Goal: Task Accomplishment & Management: Use online tool/utility

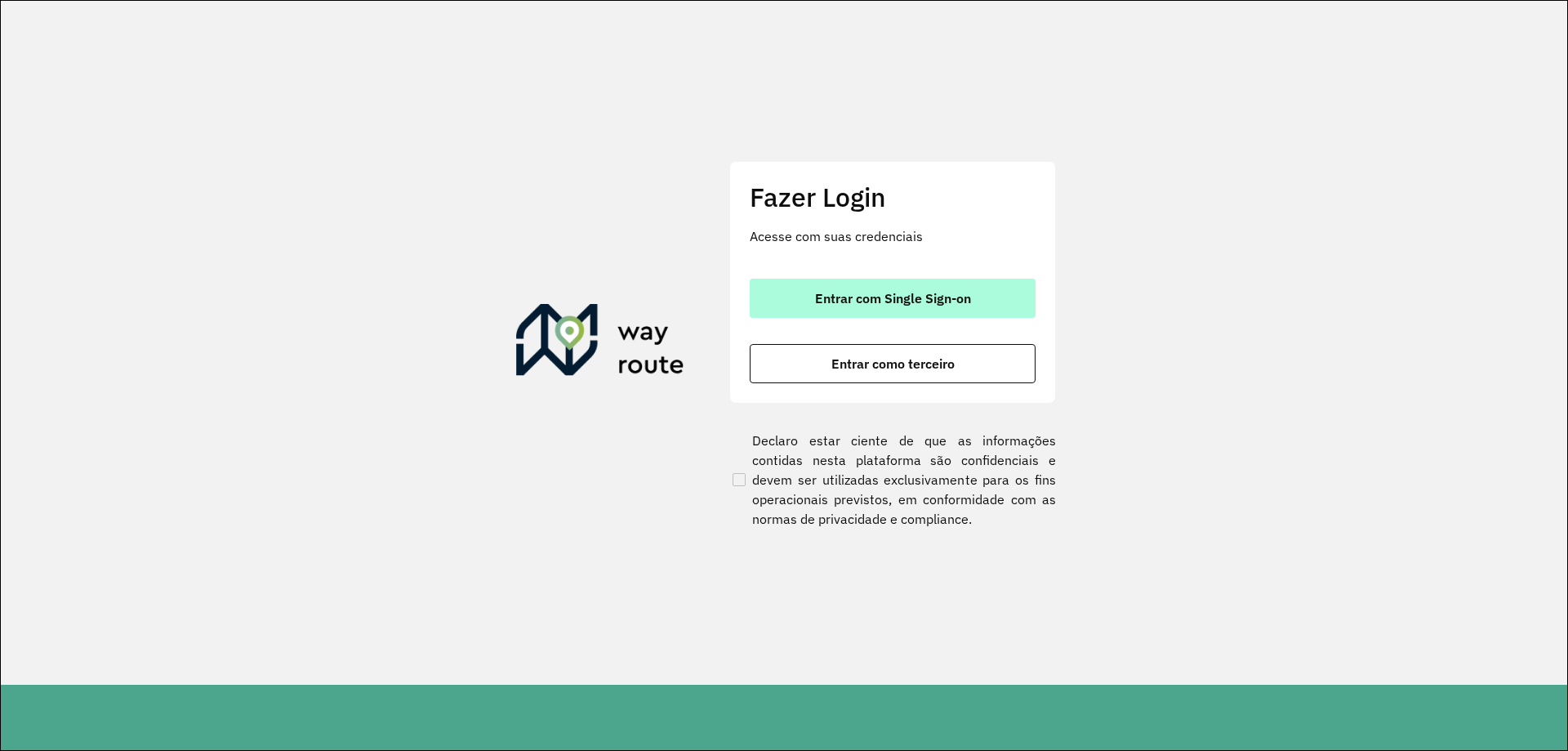
click at [824, 305] on span "Entrar com Single Sign-on" at bounding box center [893, 298] width 156 height 13
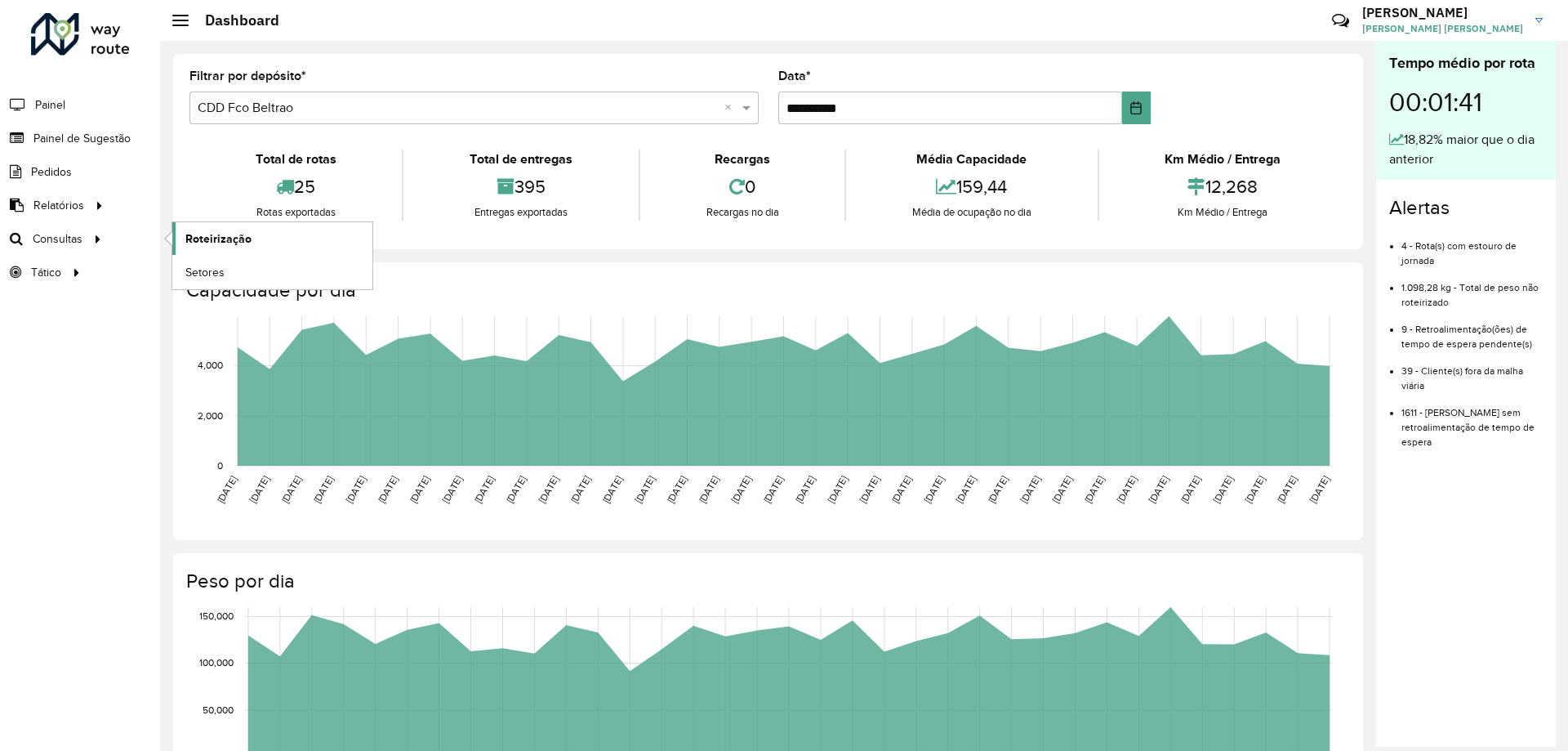
click at [216, 237] on span "Roteirização" at bounding box center [219, 239] width 67 height 17
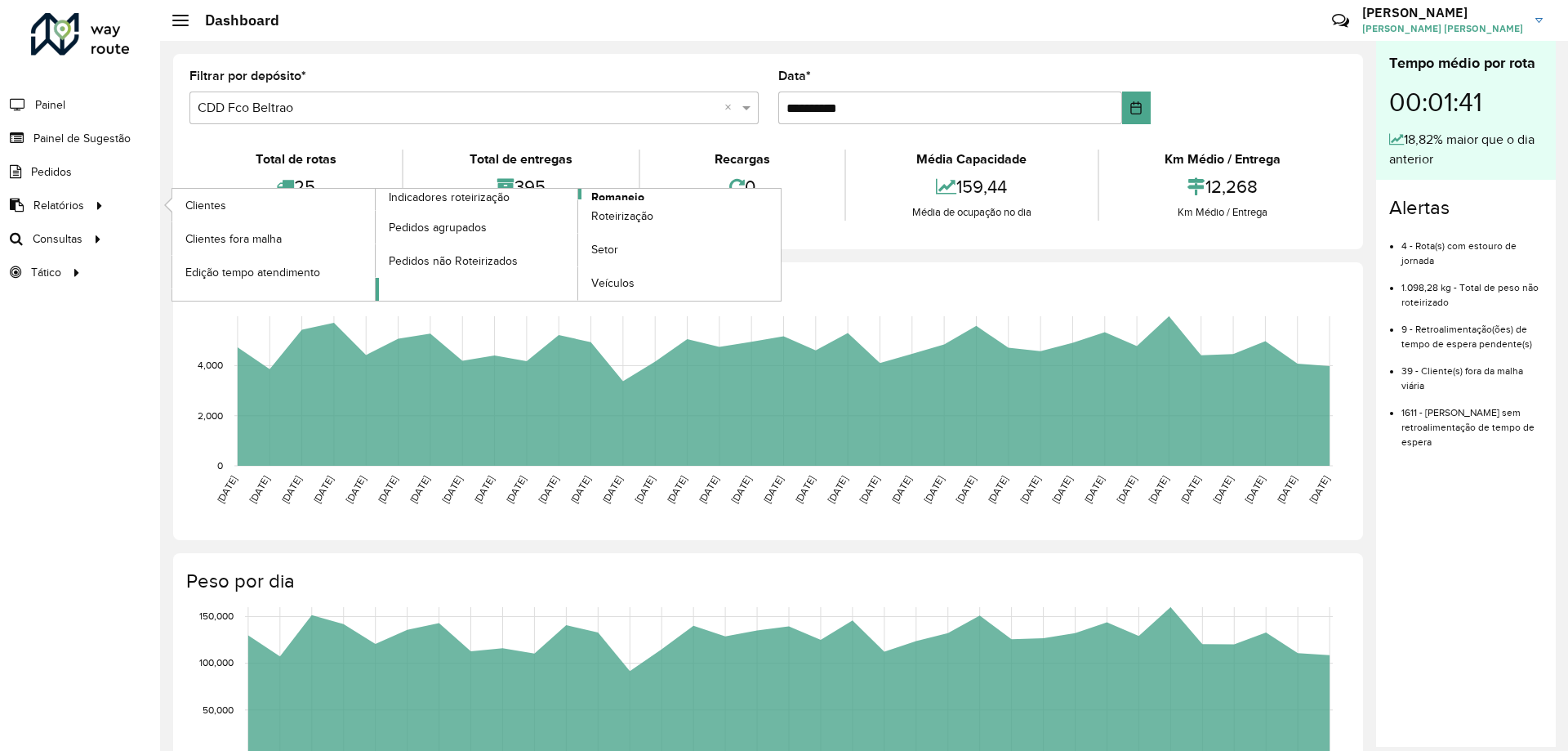
click at [623, 193] on span "Romaneio" at bounding box center [618, 197] width 53 height 17
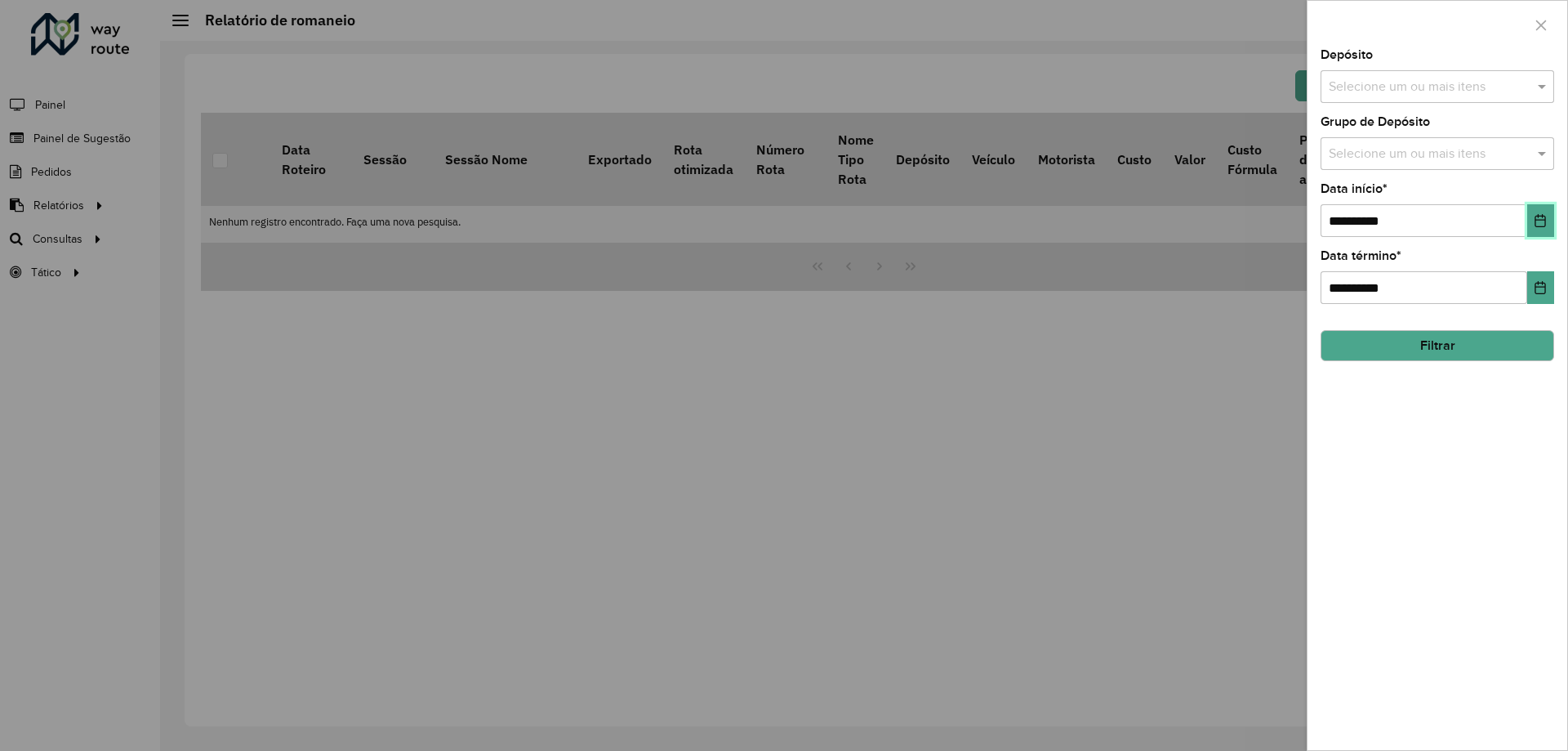
click at [1536, 222] on icon "Choose Date" at bounding box center [1540, 221] width 10 height 13
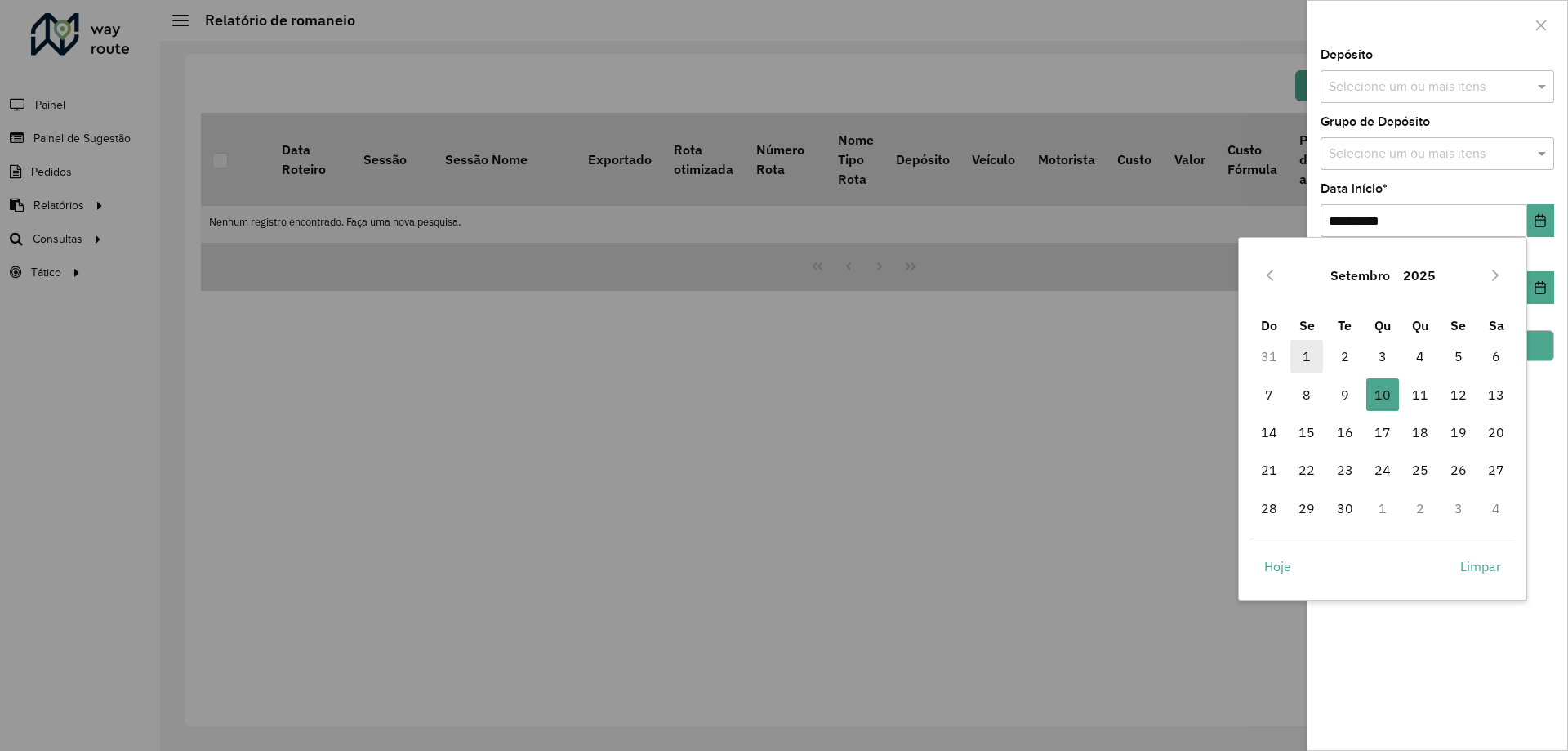
click at [1309, 361] on span "1" at bounding box center [1307, 356] width 32 height 32
type input "**********"
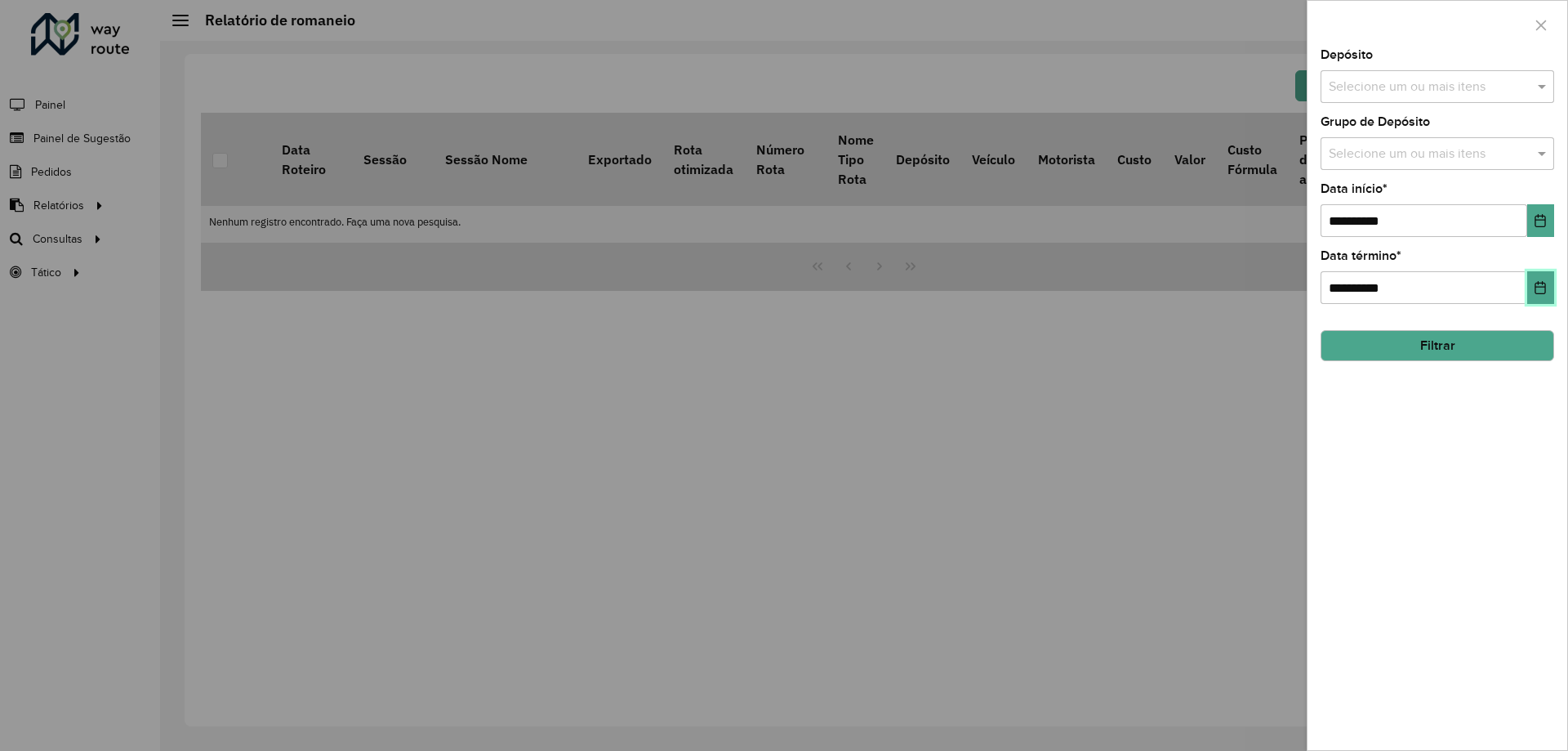
click at [1545, 286] on icon "Choose Date" at bounding box center [1540, 287] width 13 height 13
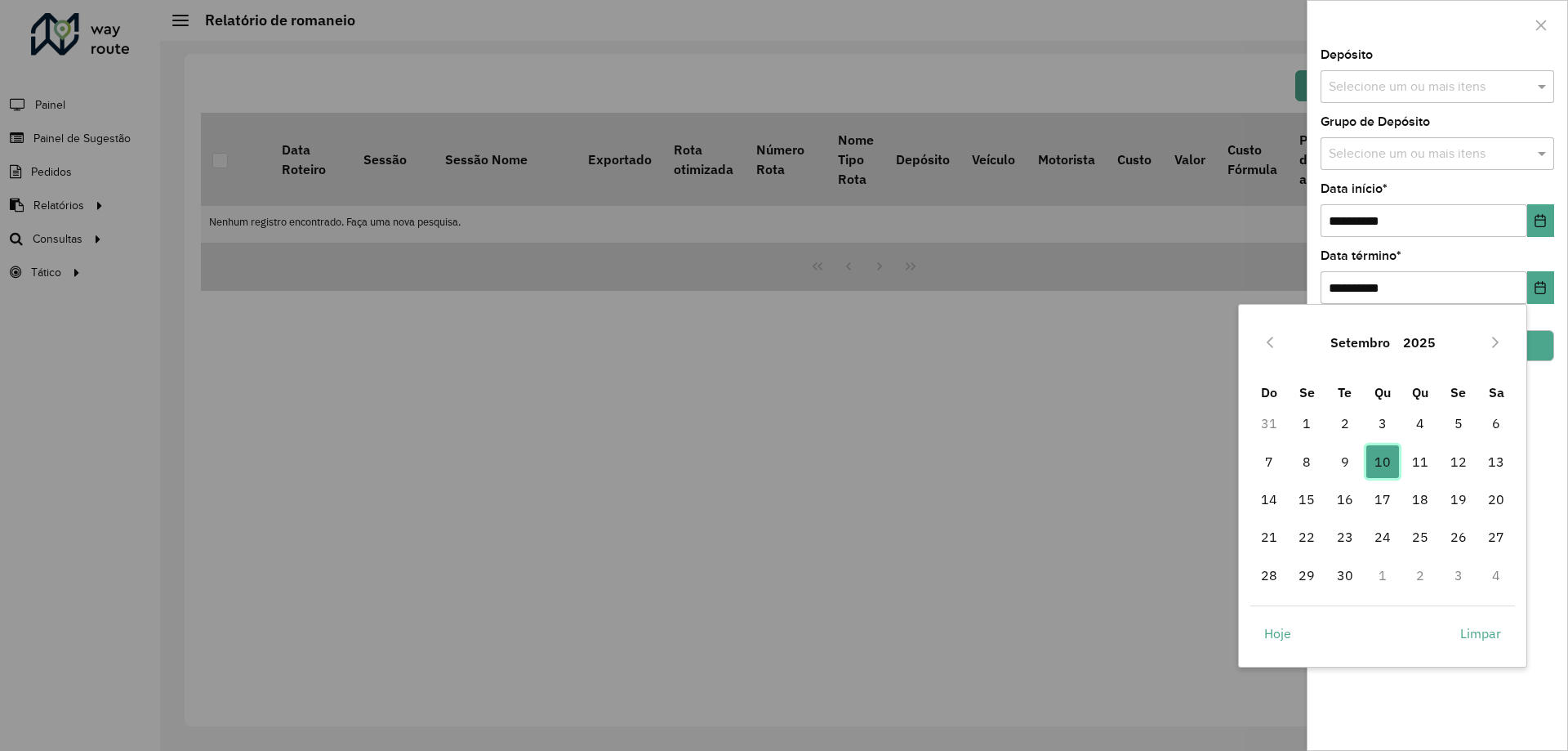
click at [1382, 458] on span "10" at bounding box center [1383, 462] width 32 height 32
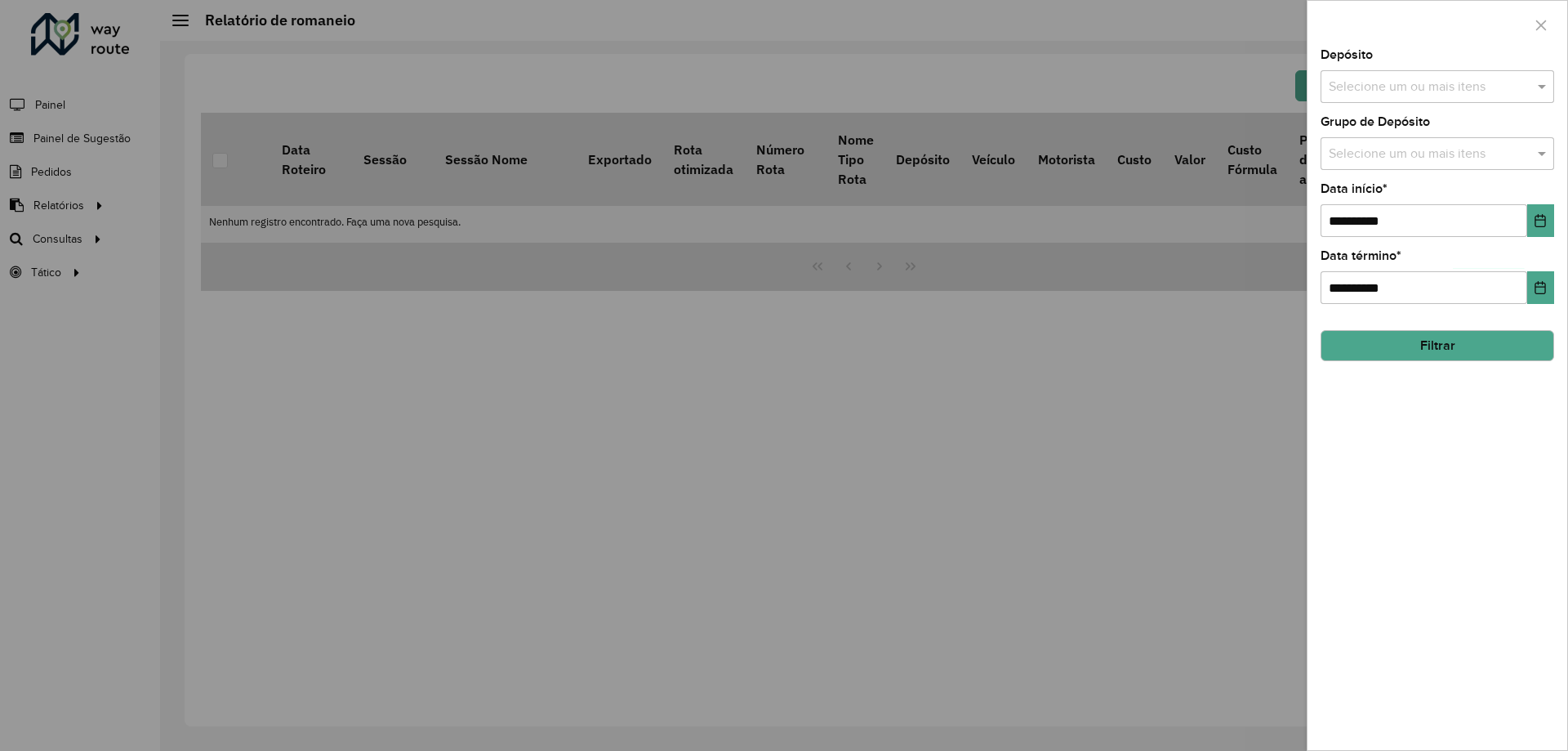
click at [1534, 348] on button "Filtrar" at bounding box center [1437, 346] width 233 height 31
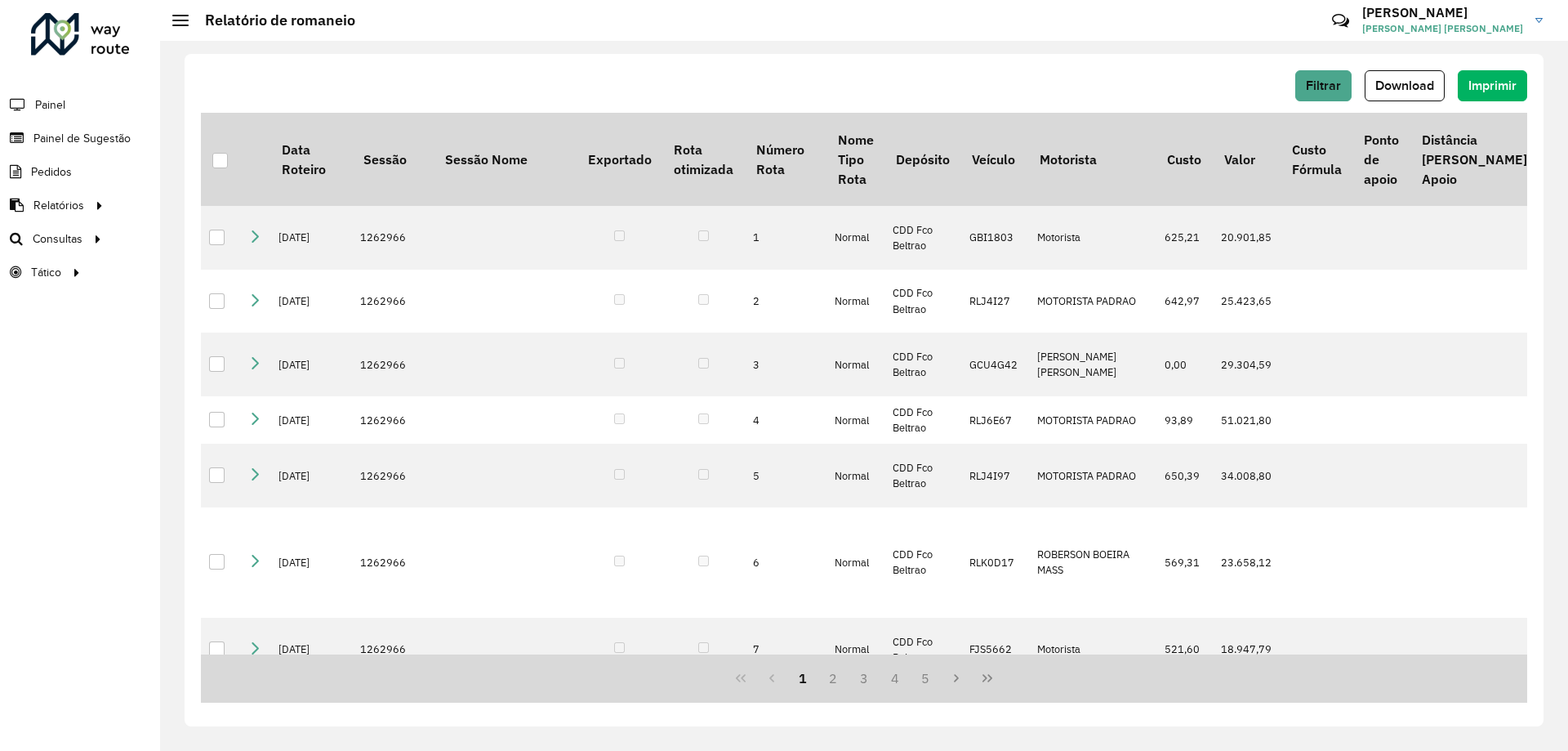
click at [1399, 88] on span "Download" at bounding box center [1405, 85] width 59 height 14
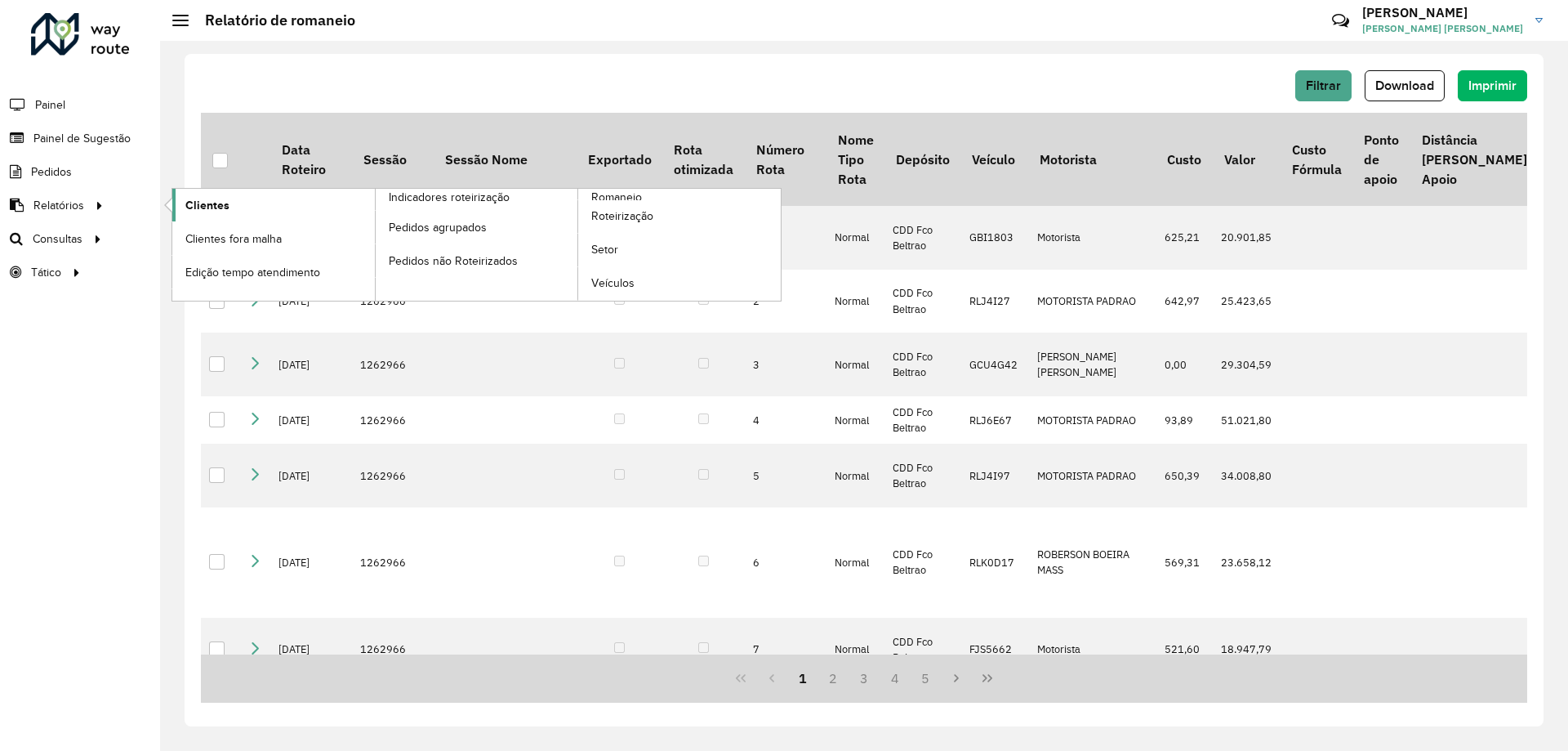
click at [230, 200] on link "Clientes" at bounding box center [273, 205] width 203 height 32
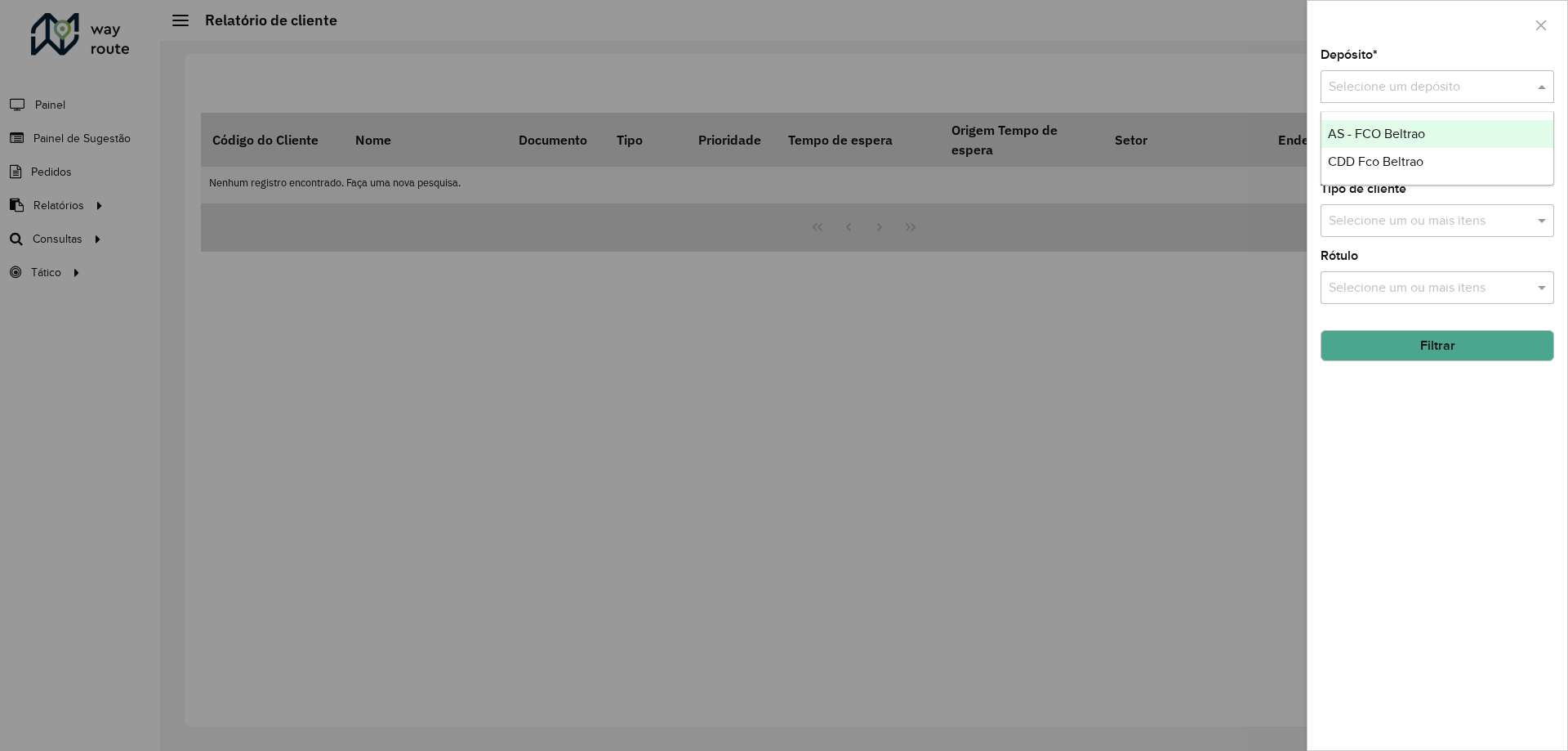
click at [1359, 84] on input "text" at bounding box center [1421, 88] width 185 height 20
click at [1362, 167] on span "CDD Fco Beltrao" at bounding box center [1376, 161] width 95 height 14
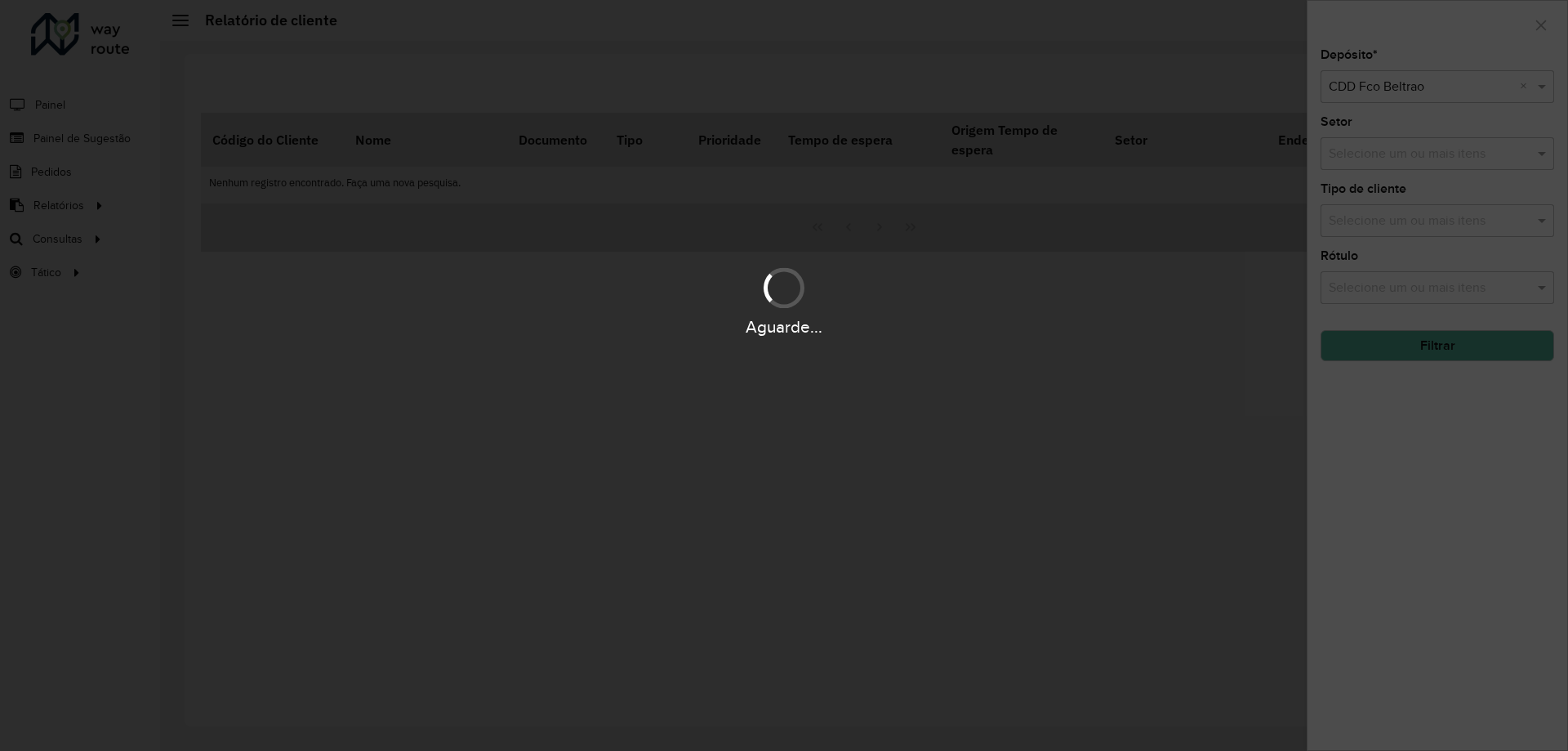
click at [1436, 347] on div "Aguarde..." at bounding box center [784, 375] width 1568 height 751
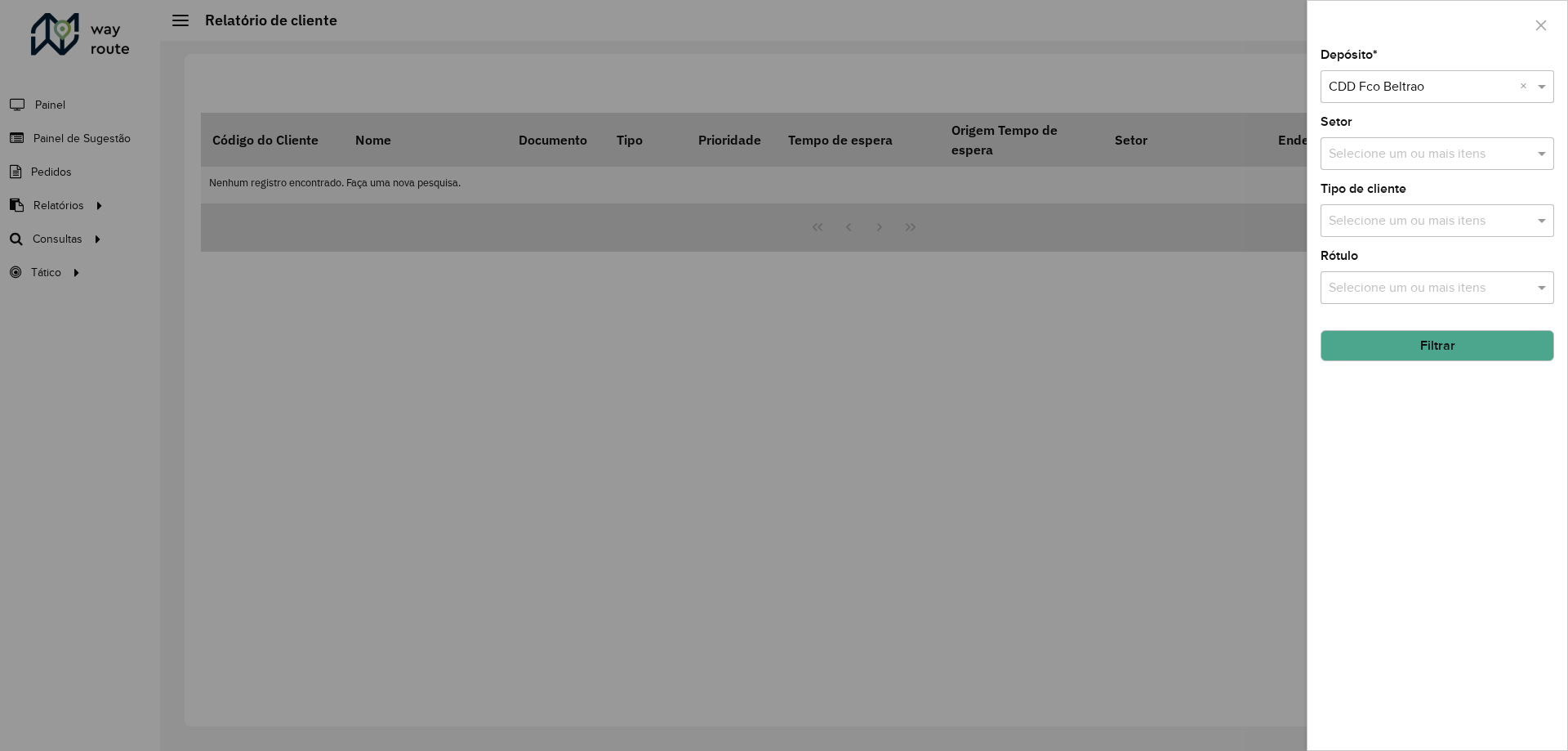
click at [1436, 347] on button "Filtrar" at bounding box center [1437, 346] width 233 height 31
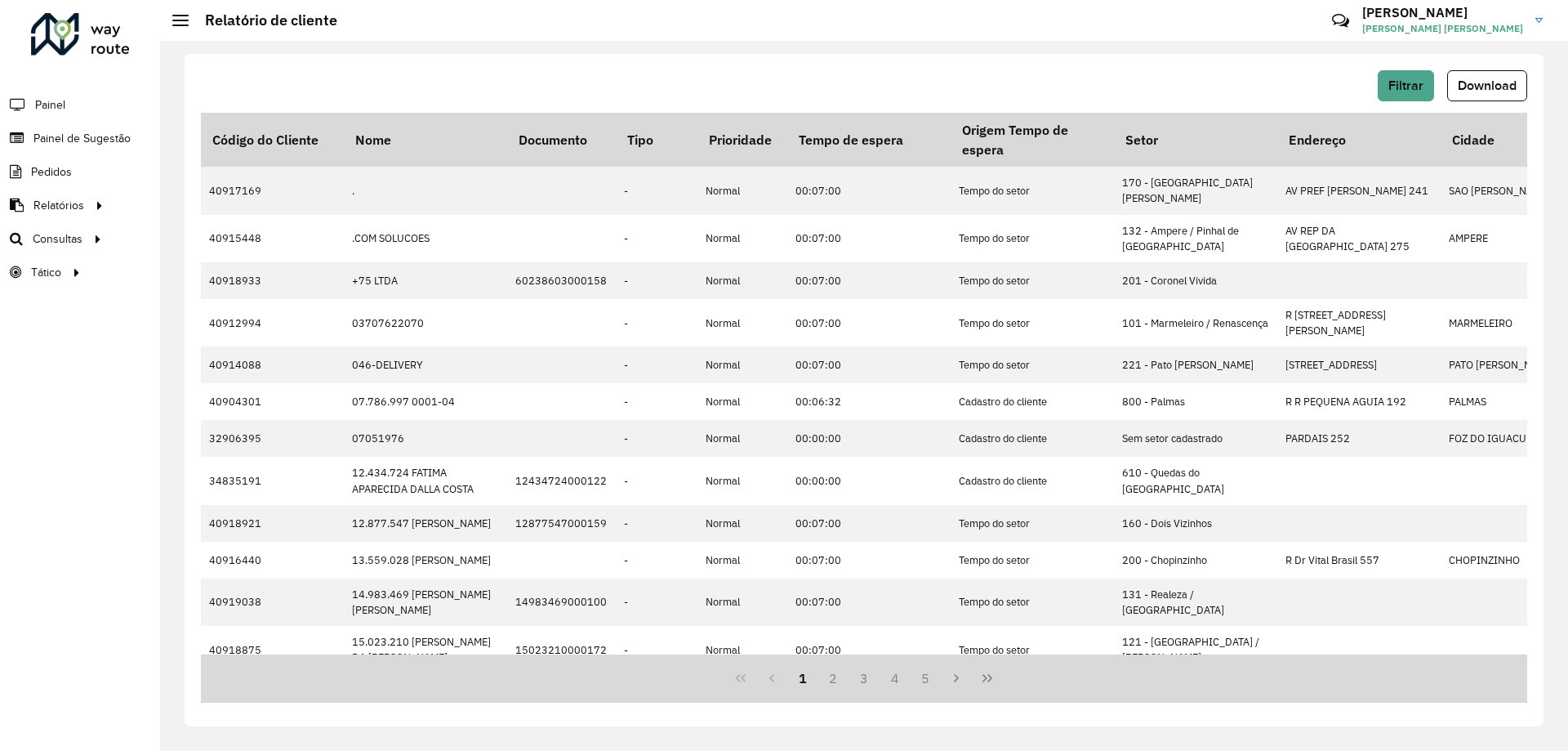
click at [1473, 83] on span "Download" at bounding box center [1488, 85] width 59 height 14
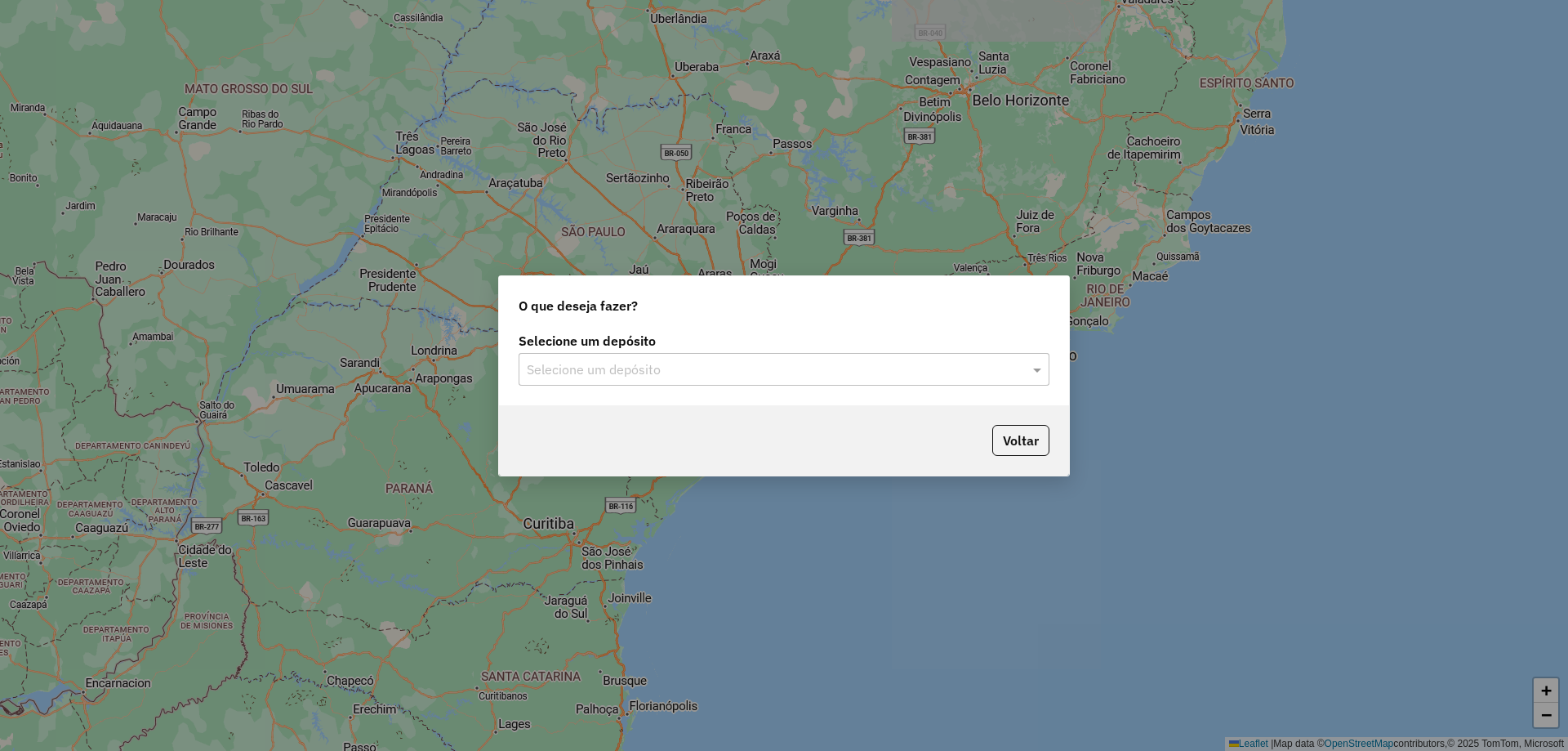
click at [631, 382] on div "Selecione um depósito" at bounding box center [784, 369] width 531 height 32
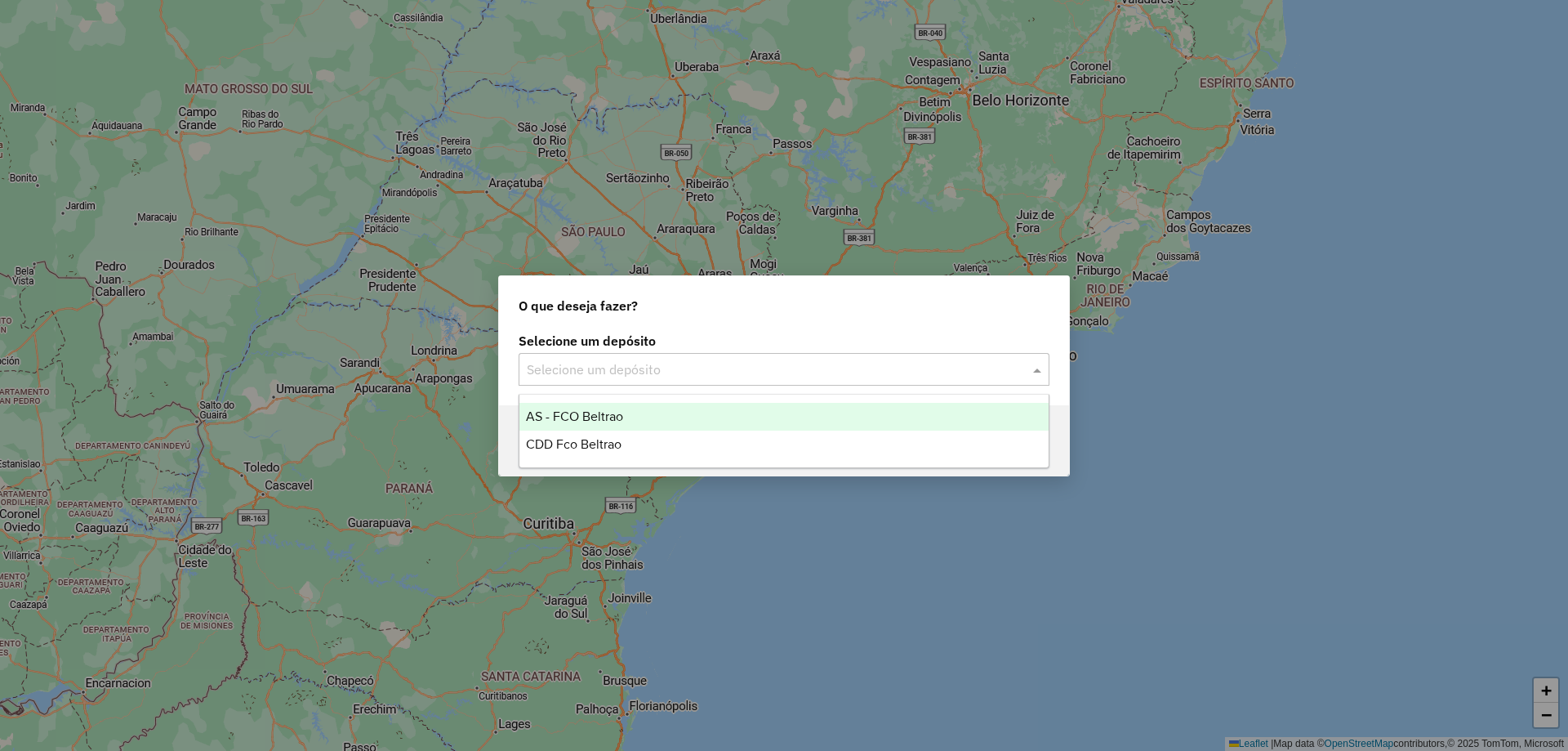
click at [634, 372] on input "text" at bounding box center [767, 369] width 482 height 20
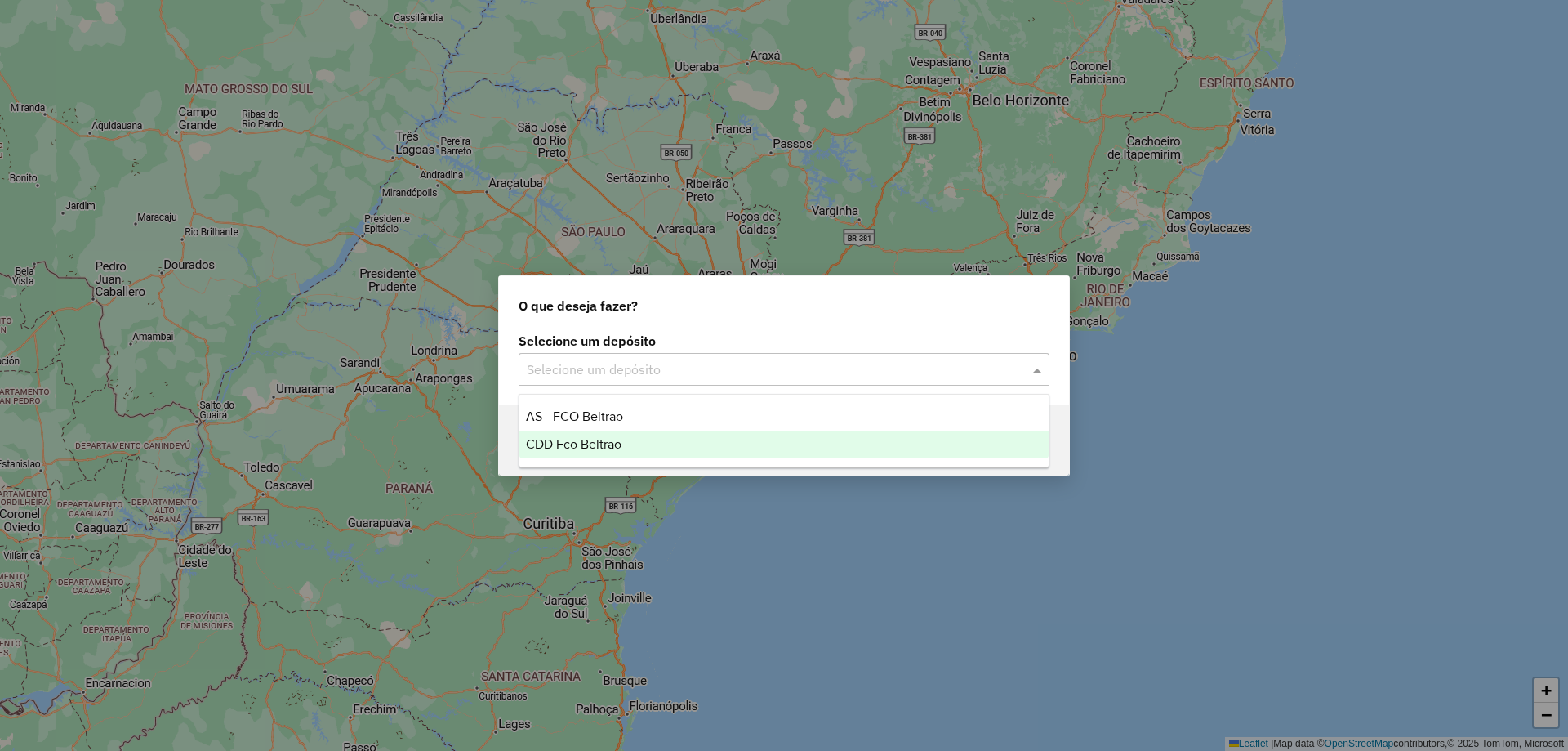
click at [597, 444] on span "CDD Fco Beltrao" at bounding box center [574, 444] width 95 height 14
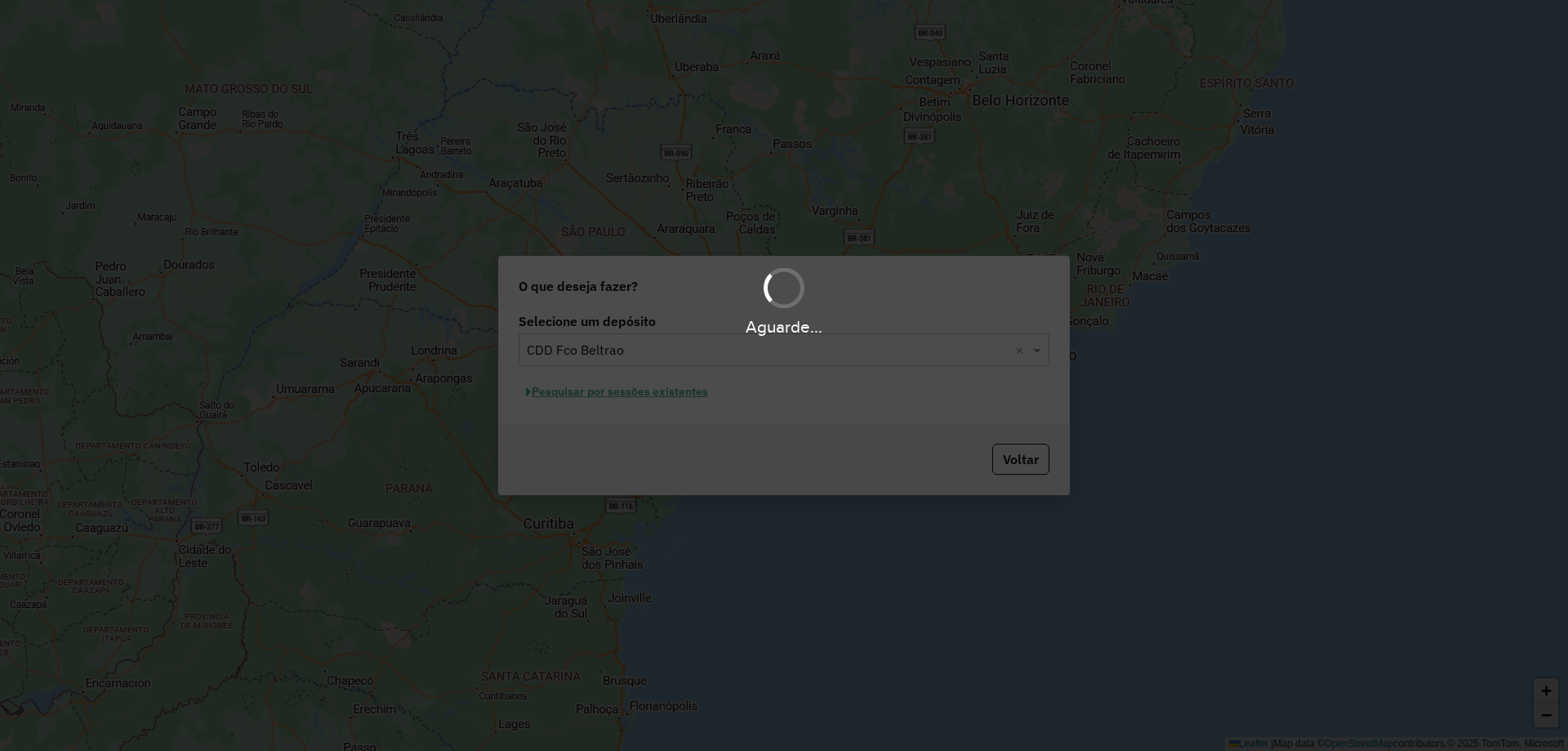
click at [635, 392] on div "Aguarde..." at bounding box center [784, 375] width 1568 height 751
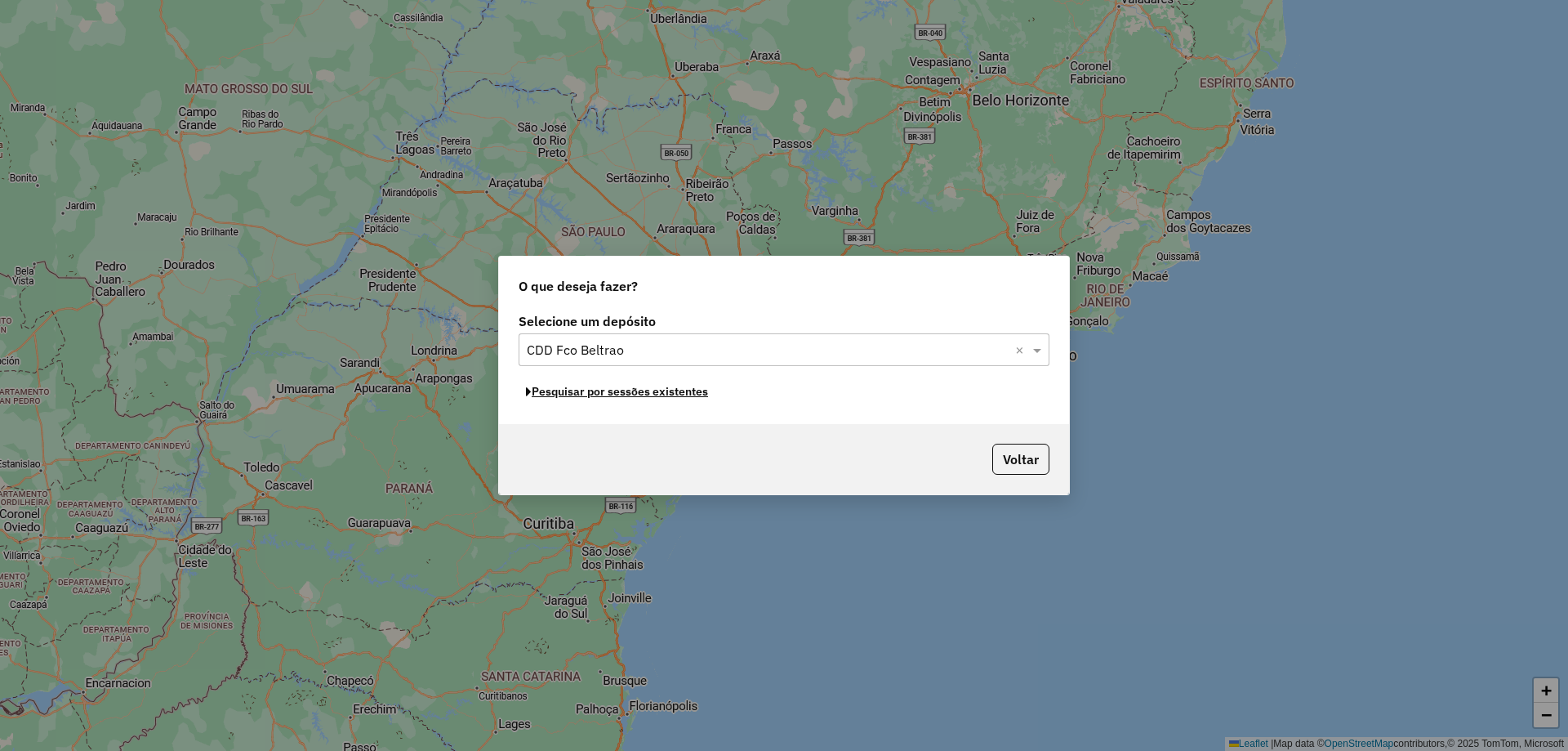
click at [636, 393] on button "Pesquisar por sessões existentes" at bounding box center [617, 391] width 197 height 26
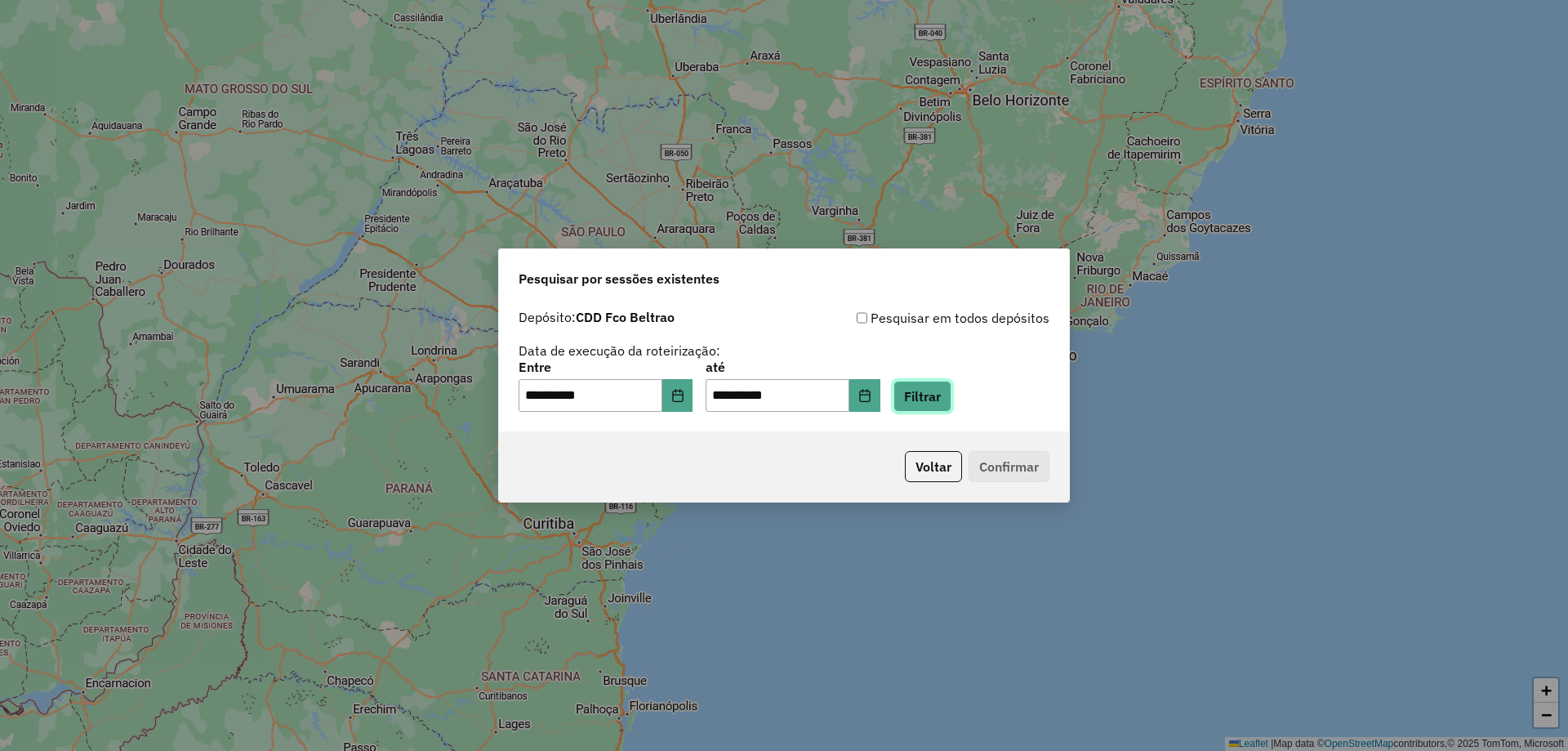
click at [952, 404] on button "Filtrar" at bounding box center [923, 396] width 58 height 31
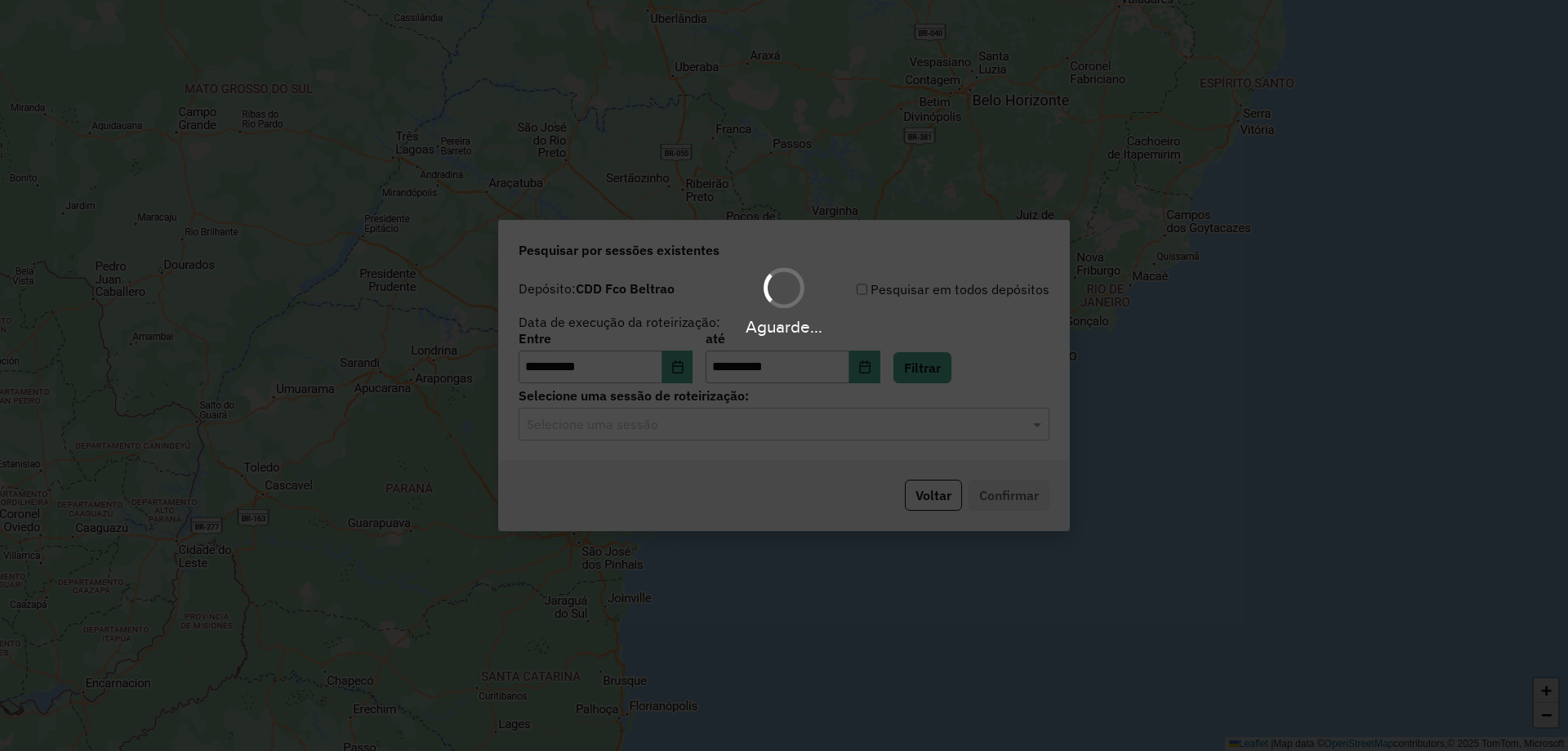
click at [700, 424] on input "text" at bounding box center [767, 425] width 482 height 20
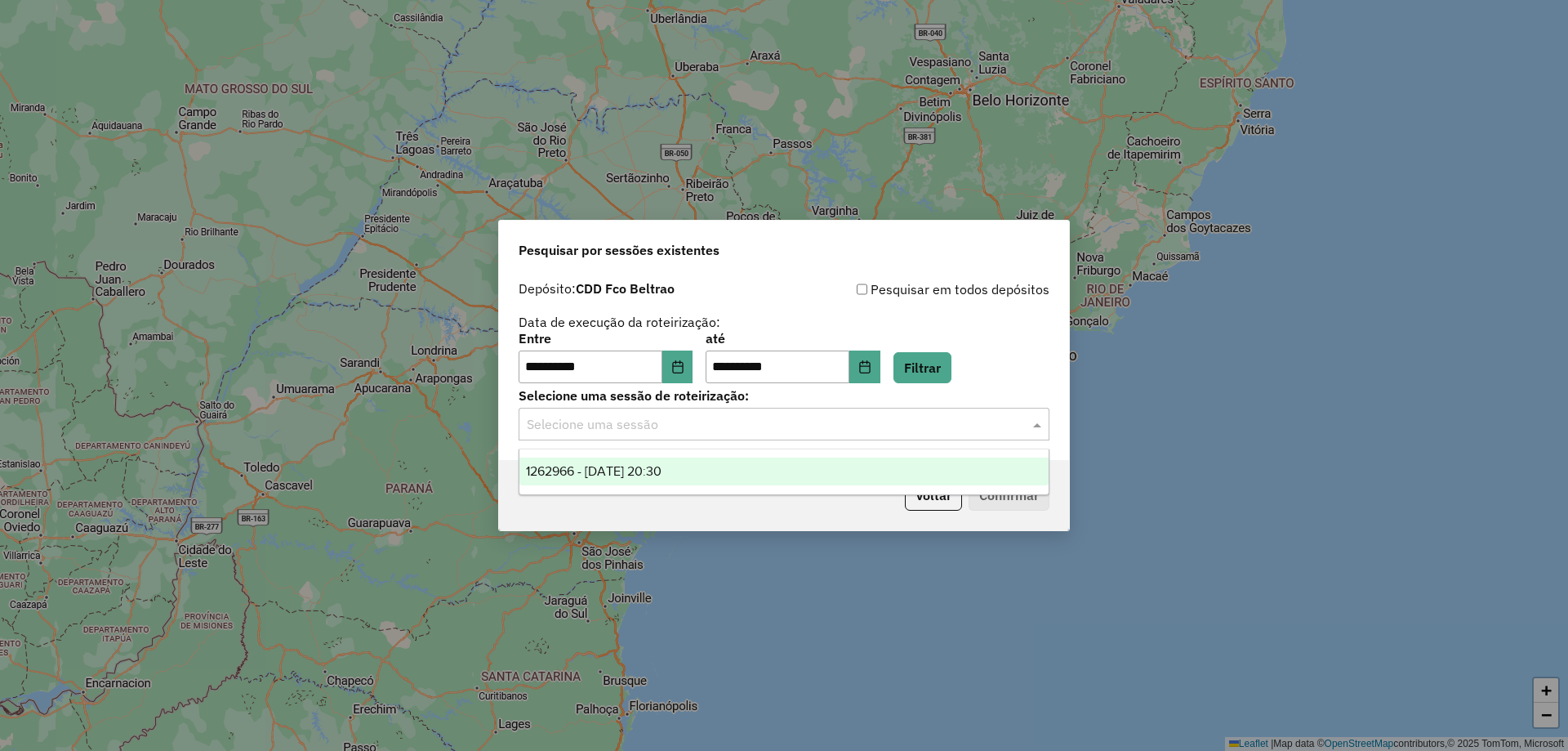
click at [653, 464] on span "1262966 - 10/09/2025 20:30" at bounding box center [594, 470] width 135 height 14
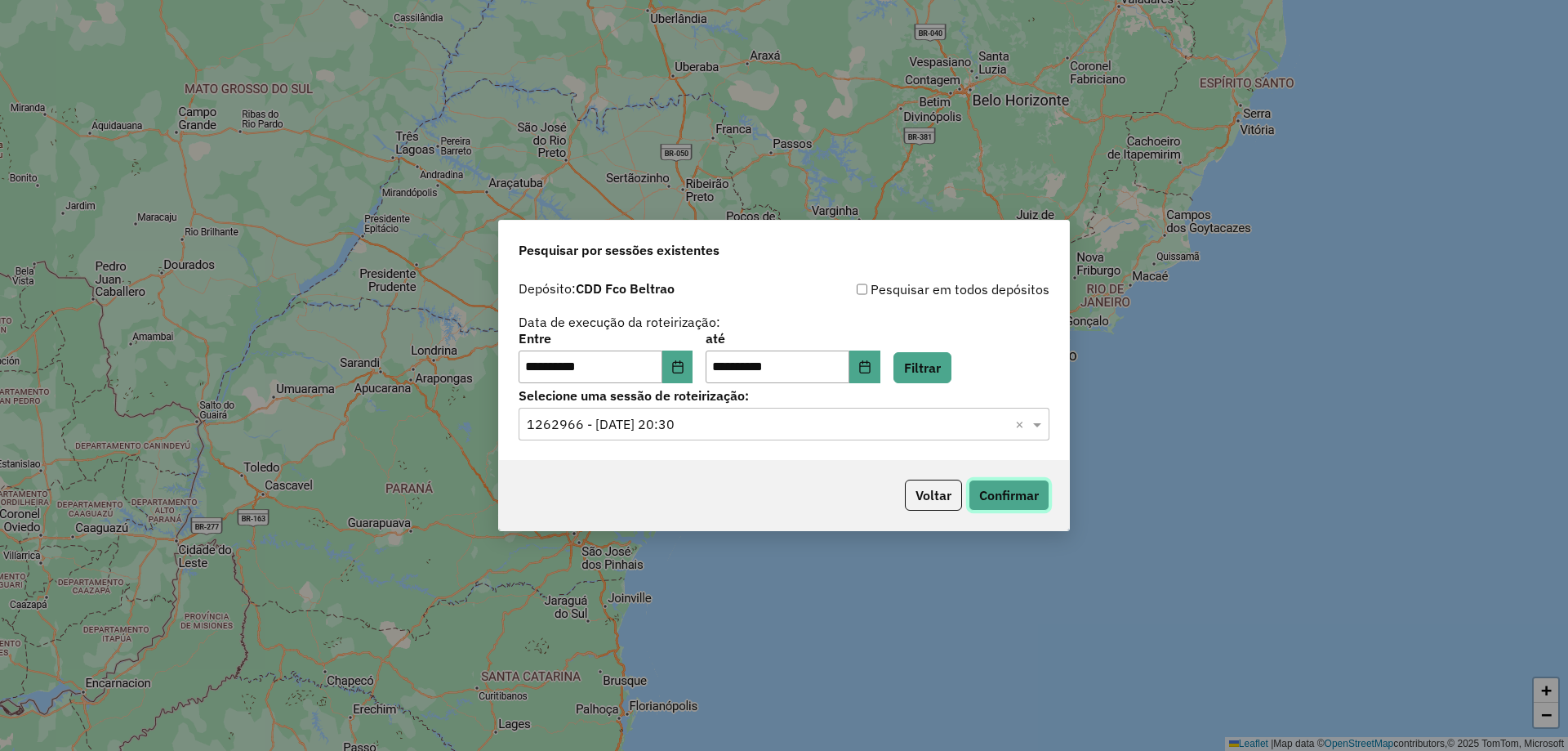
click at [999, 488] on button "Confirmar" at bounding box center [1009, 495] width 81 height 31
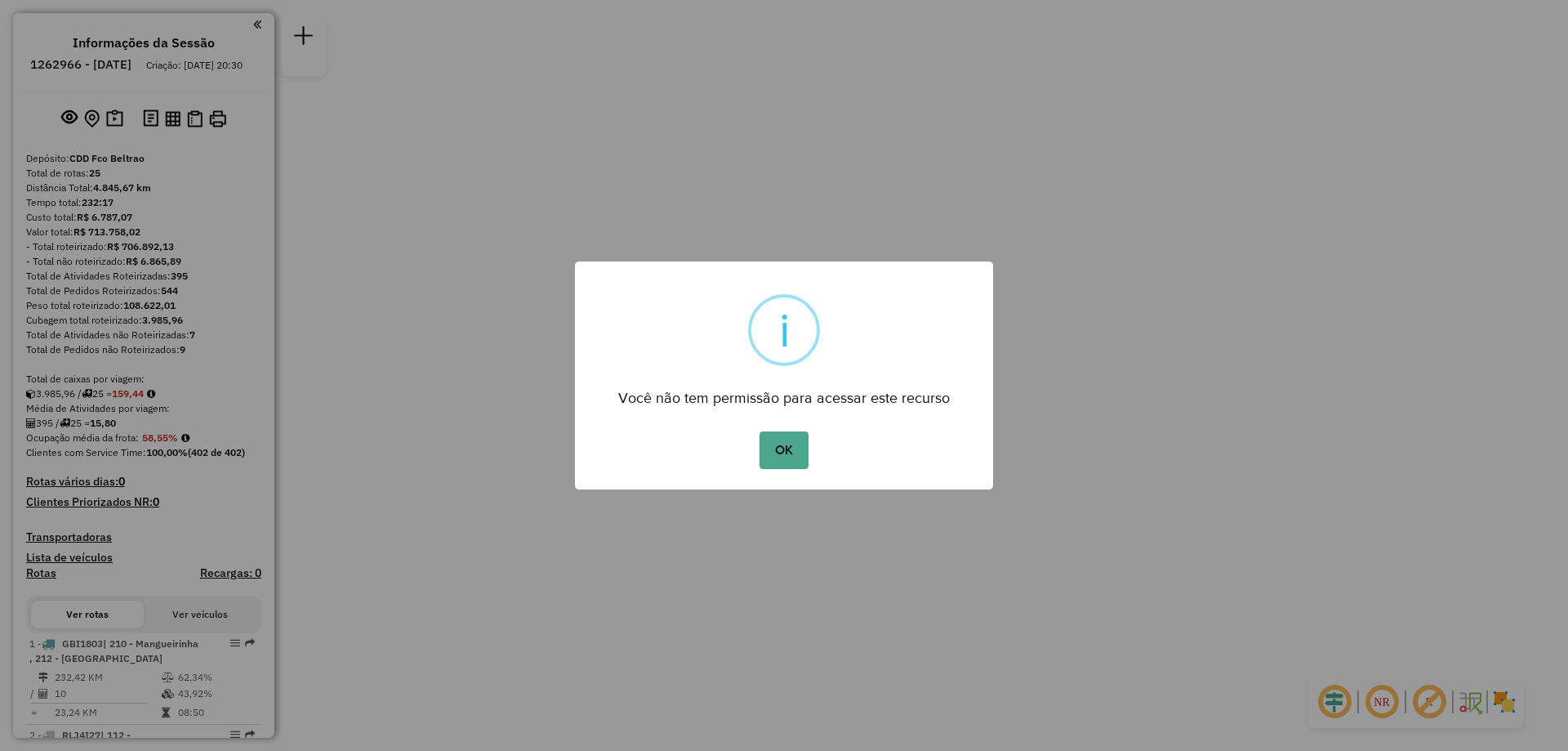
click at [809, 441] on div "OK No Cancel" at bounding box center [784, 450] width 418 height 46
click at [790, 454] on button "OK" at bounding box center [784, 449] width 49 height 37
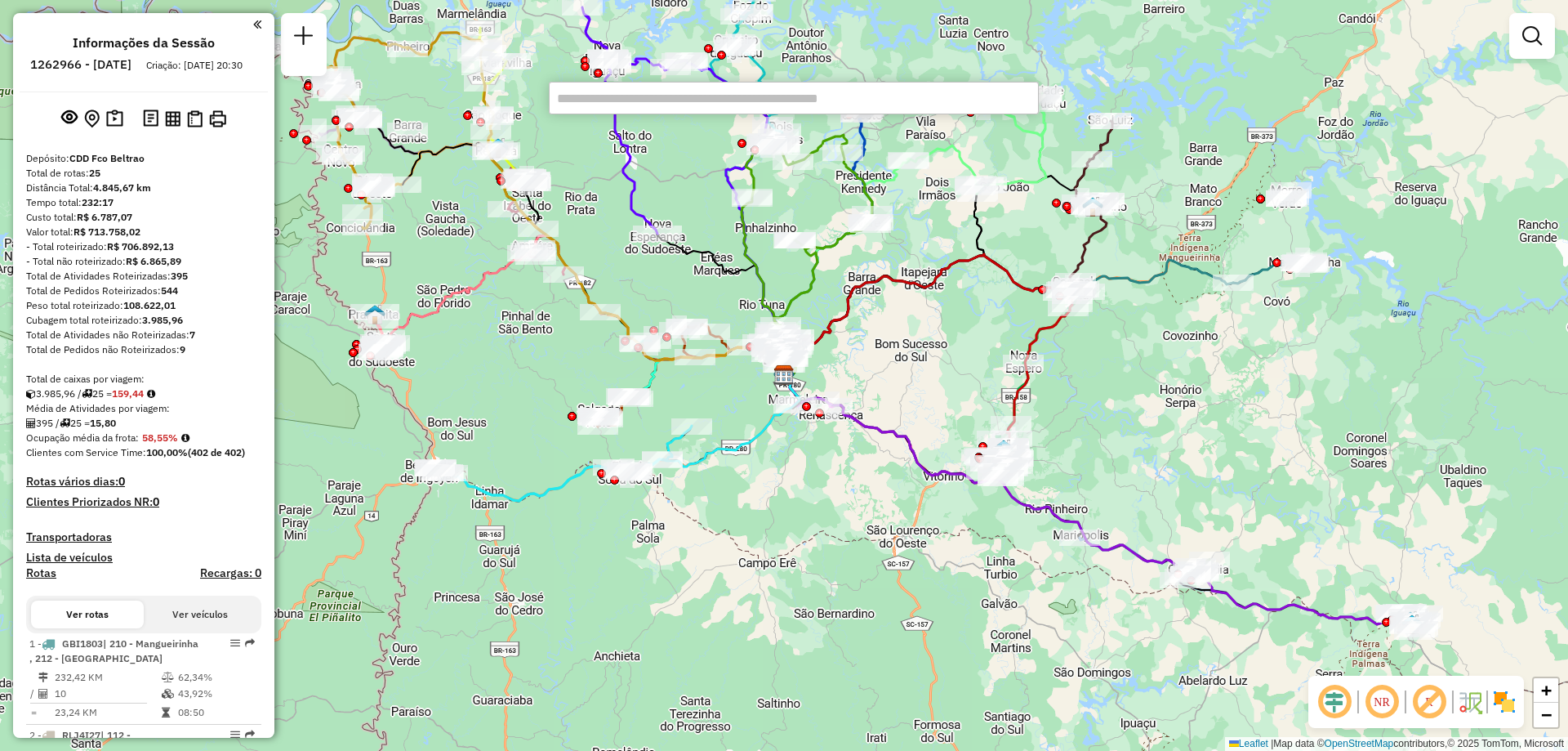
type input "*"
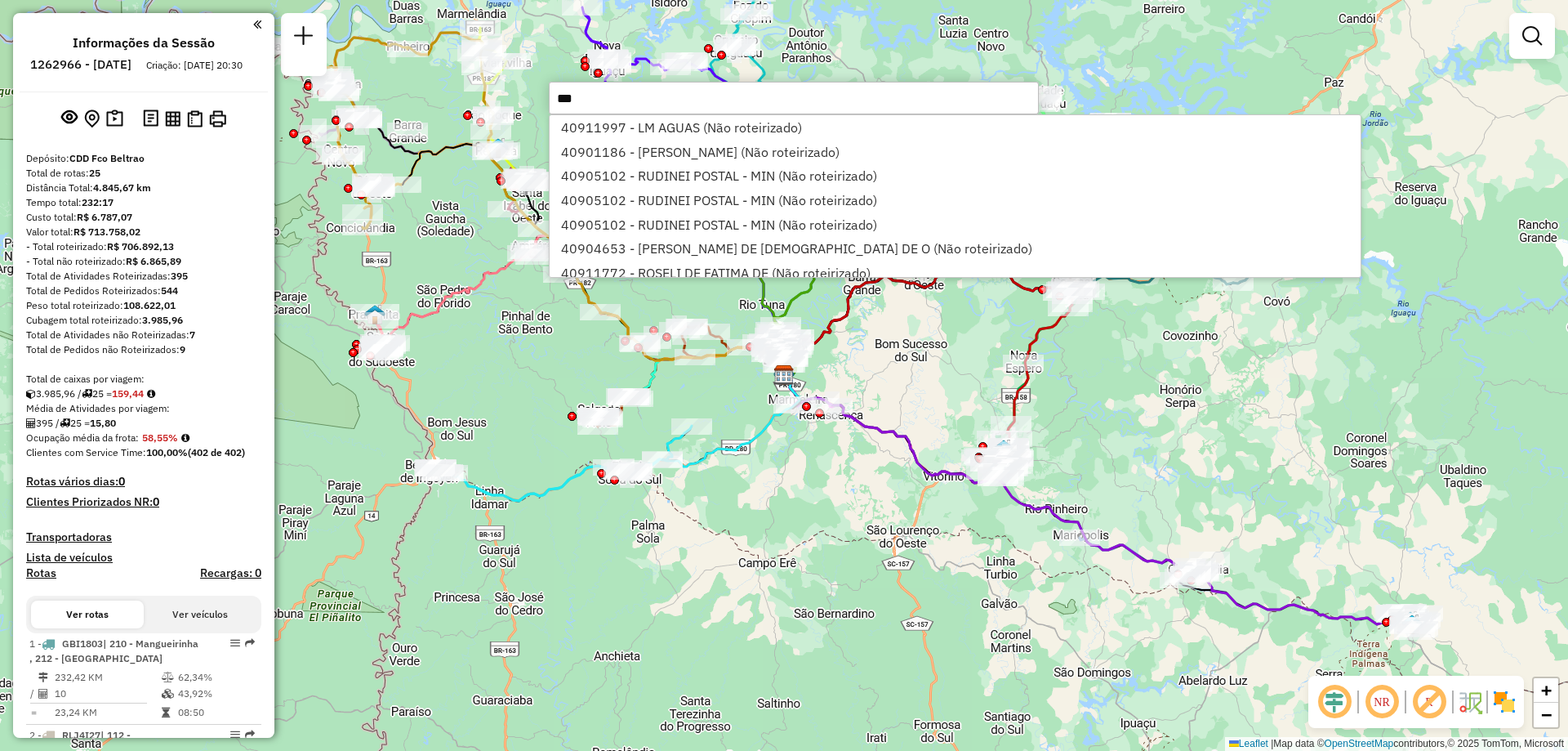
type input "****"
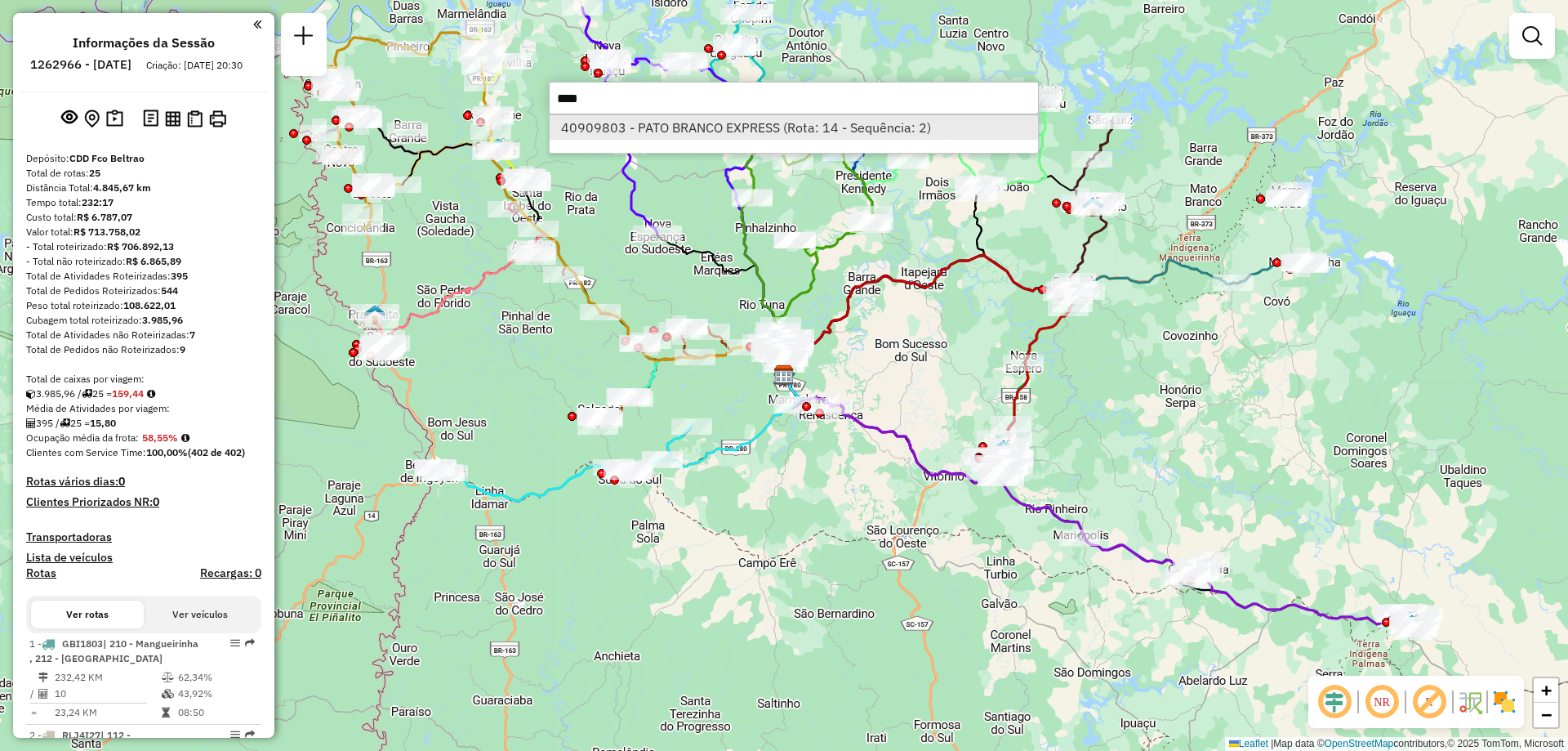
click at [777, 133] on li "40909803 - PATO BRANCO EXPRESS (Rota: 14 - Sequência: 2)" at bounding box center [793, 128] width 488 height 25
select select "**********"
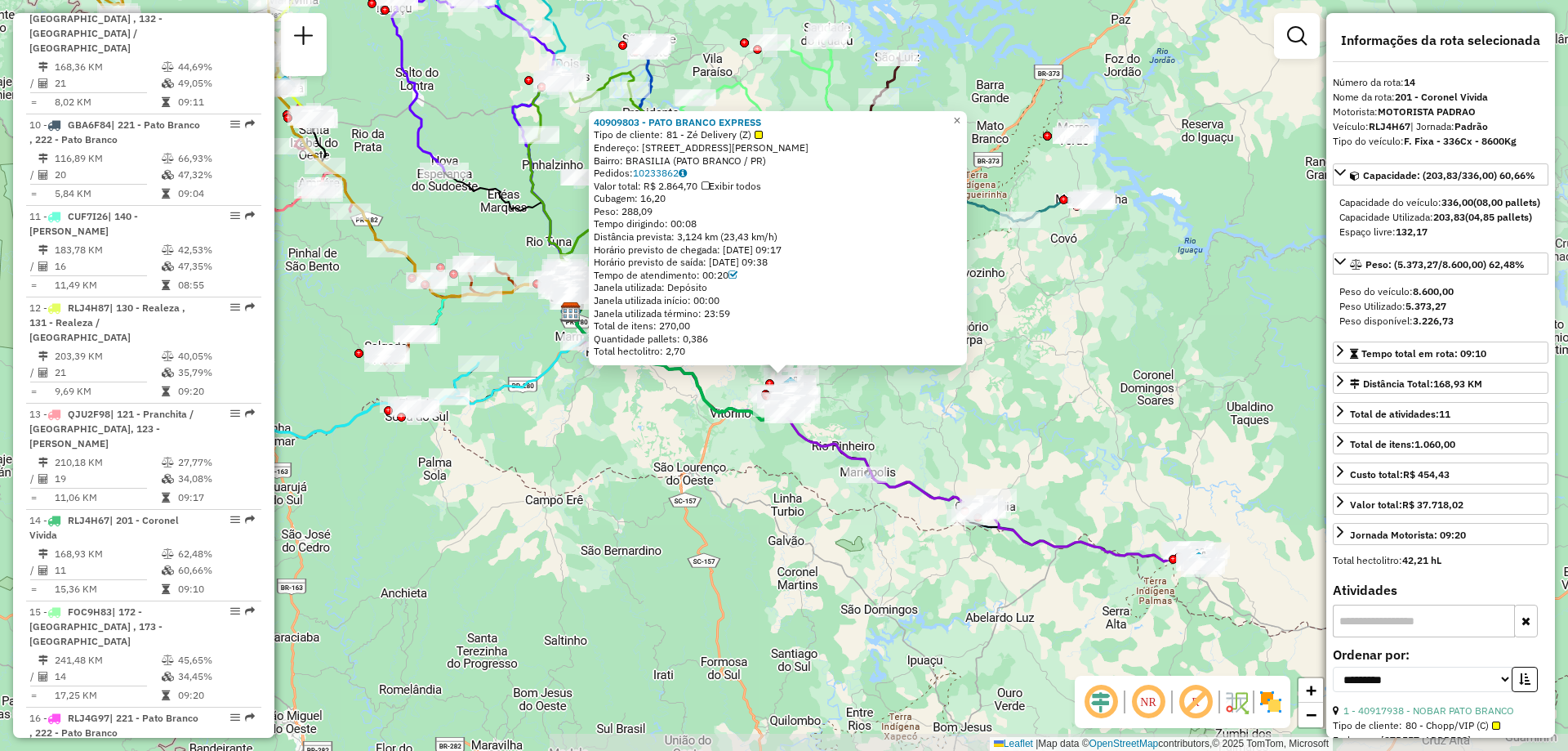
scroll to position [1868, 0]
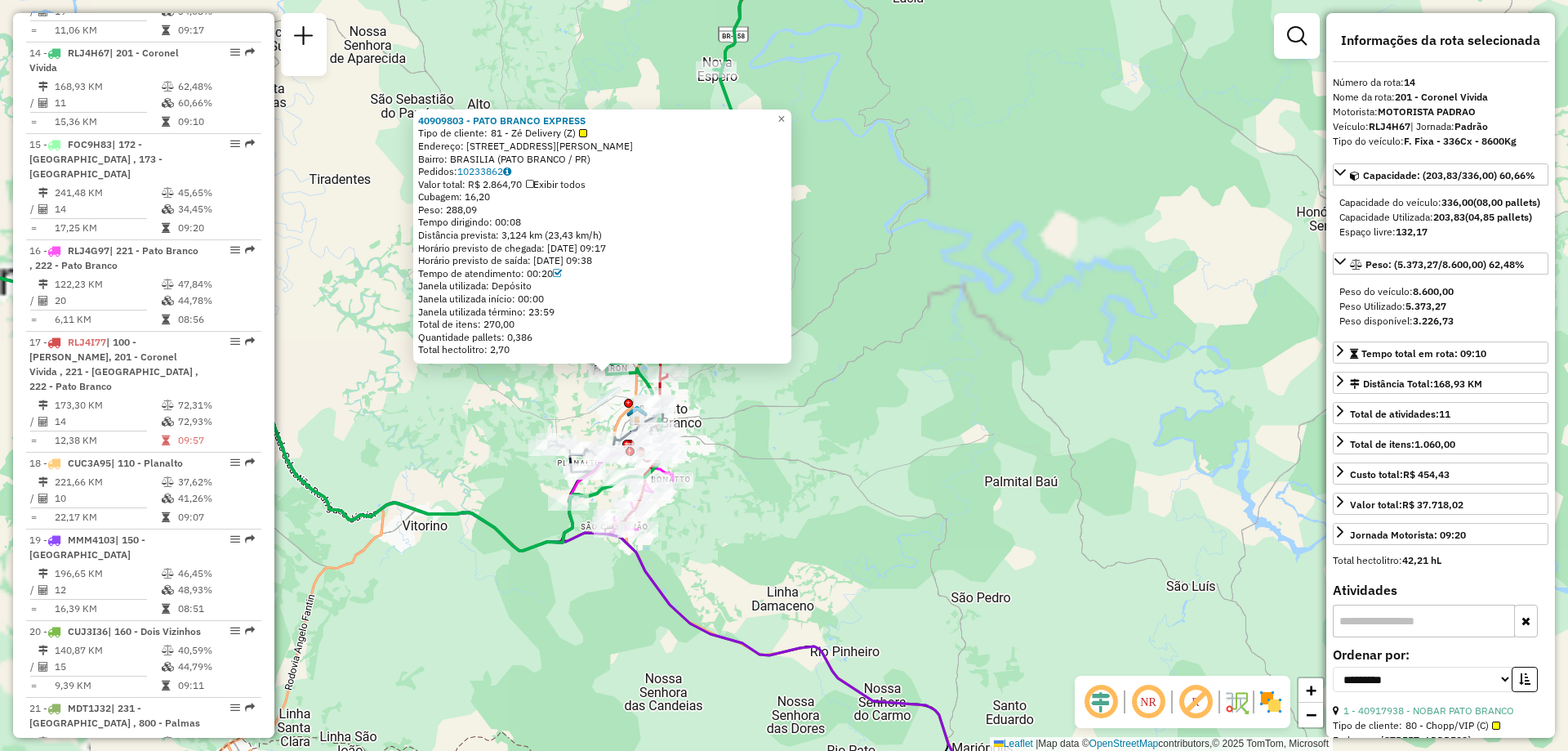
drag, startPoint x: 816, startPoint y: 425, endPoint x: 813, endPoint y: 414, distance: 11.4
click at [820, 427] on div "40909803 - PATO BRANCO EXPRESS Tipo de cliente: 81 - Zé Delivery (Z) Endereço: …" at bounding box center [784, 375] width 1568 height 751
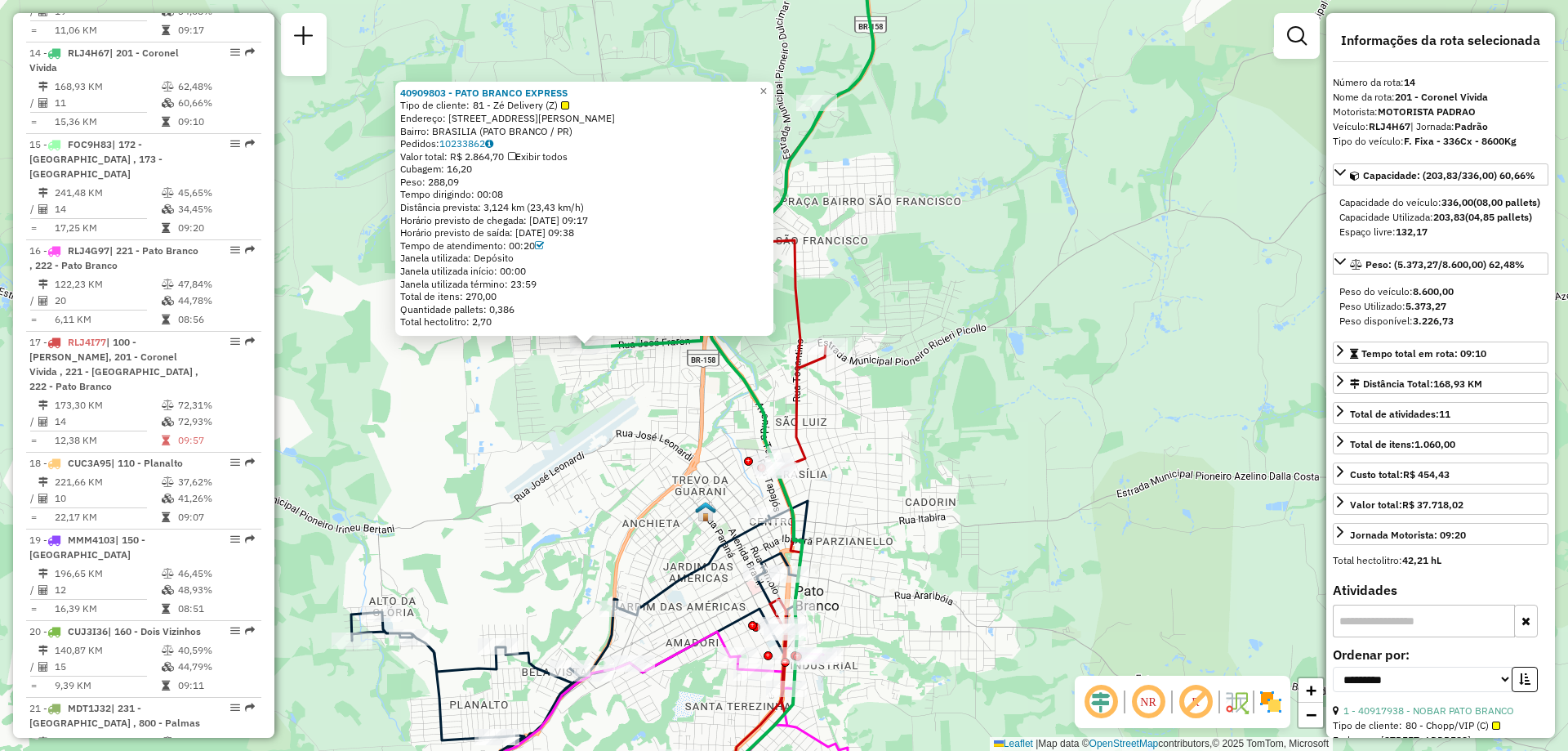
drag, startPoint x: 637, startPoint y: 336, endPoint x: 646, endPoint y: 341, distance: 10.3
click at [640, 336] on icon at bounding box center [727, 197] width 291 height 544
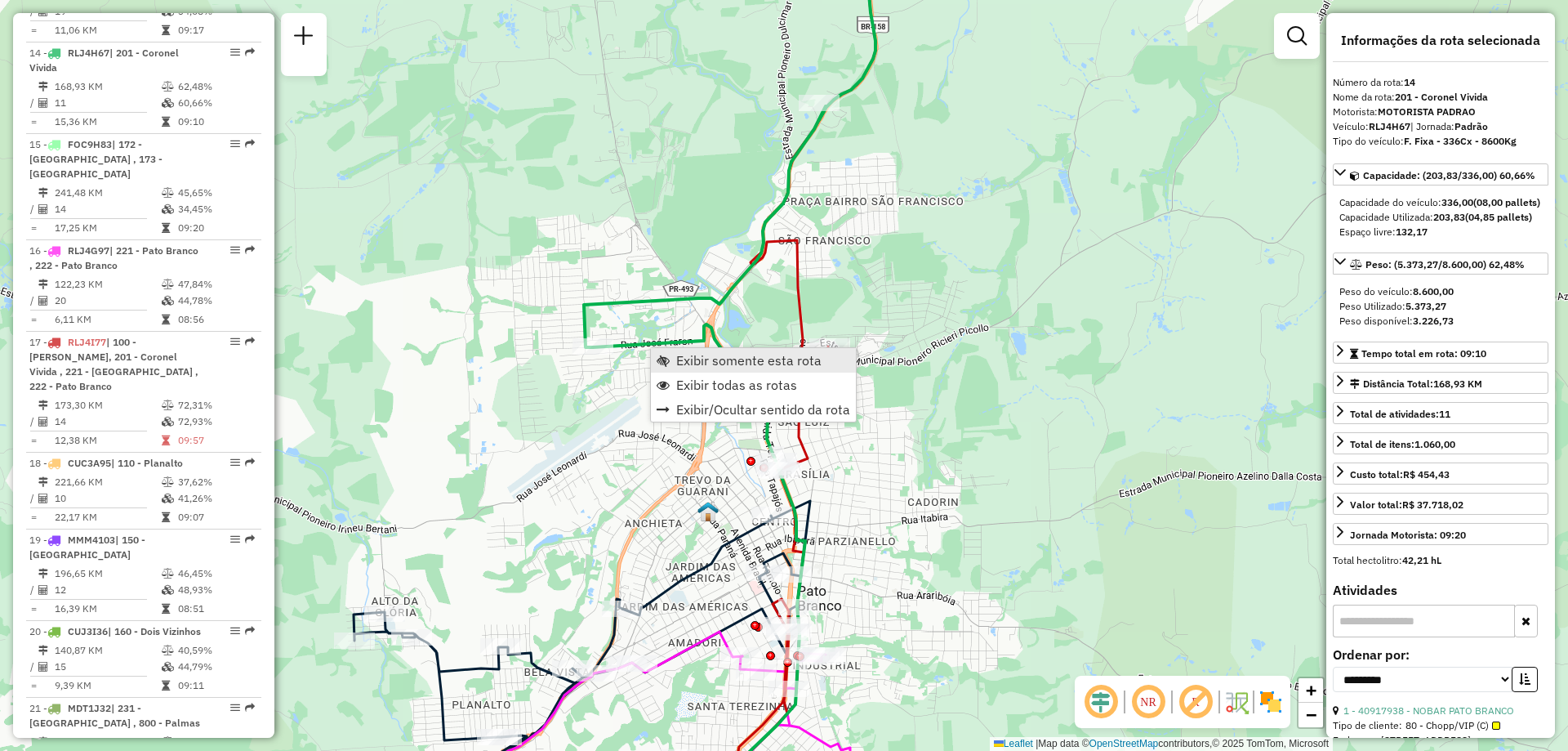
click at [715, 358] on span "Exibir somente esta rota" at bounding box center [748, 361] width 146 height 13
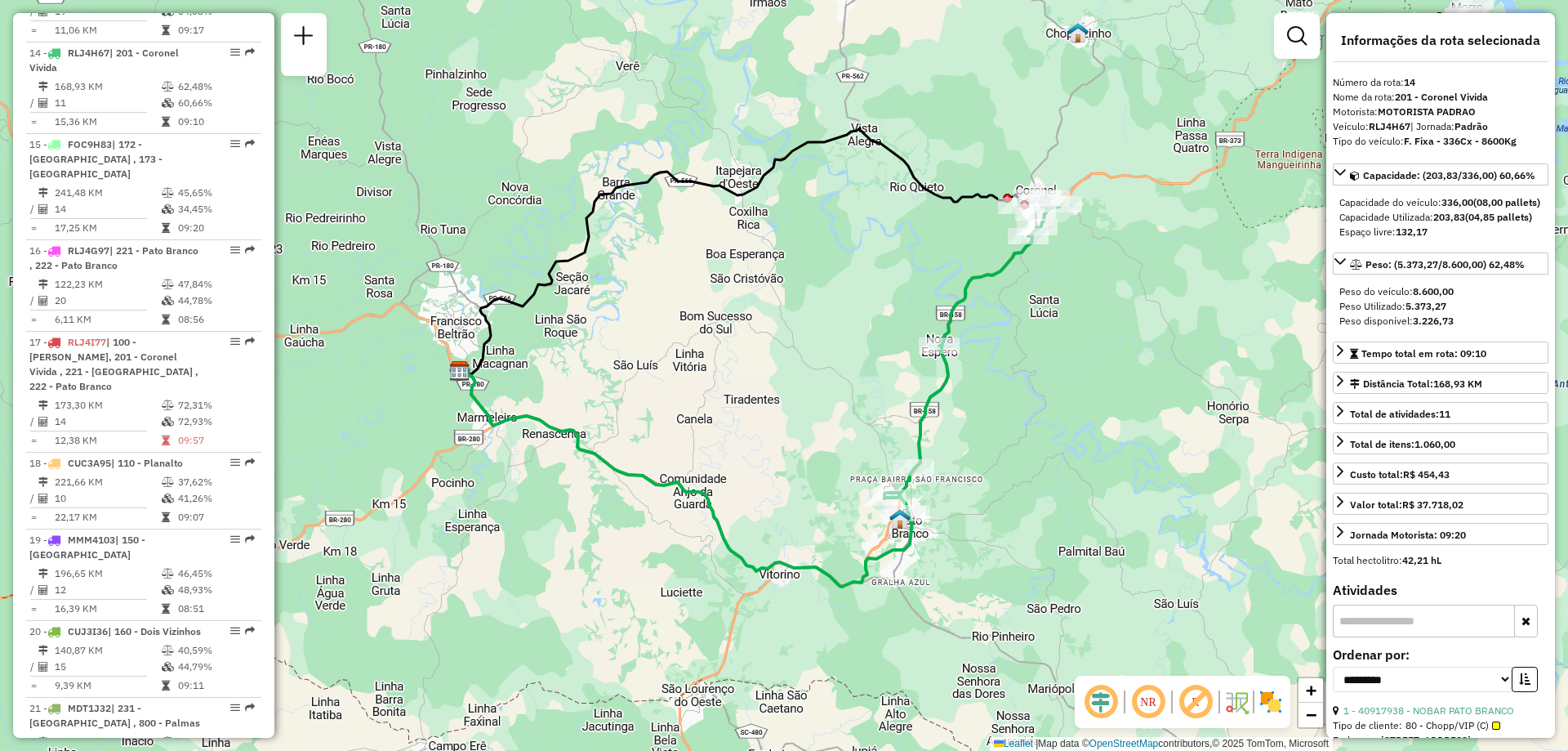
drag, startPoint x: 987, startPoint y: 486, endPoint x: 927, endPoint y: 445, distance: 72.7
click at [929, 445] on div "Janela de atendimento Grade de atendimento Capacidade Transportadoras Veículos …" at bounding box center [784, 375] width 1568 height 751
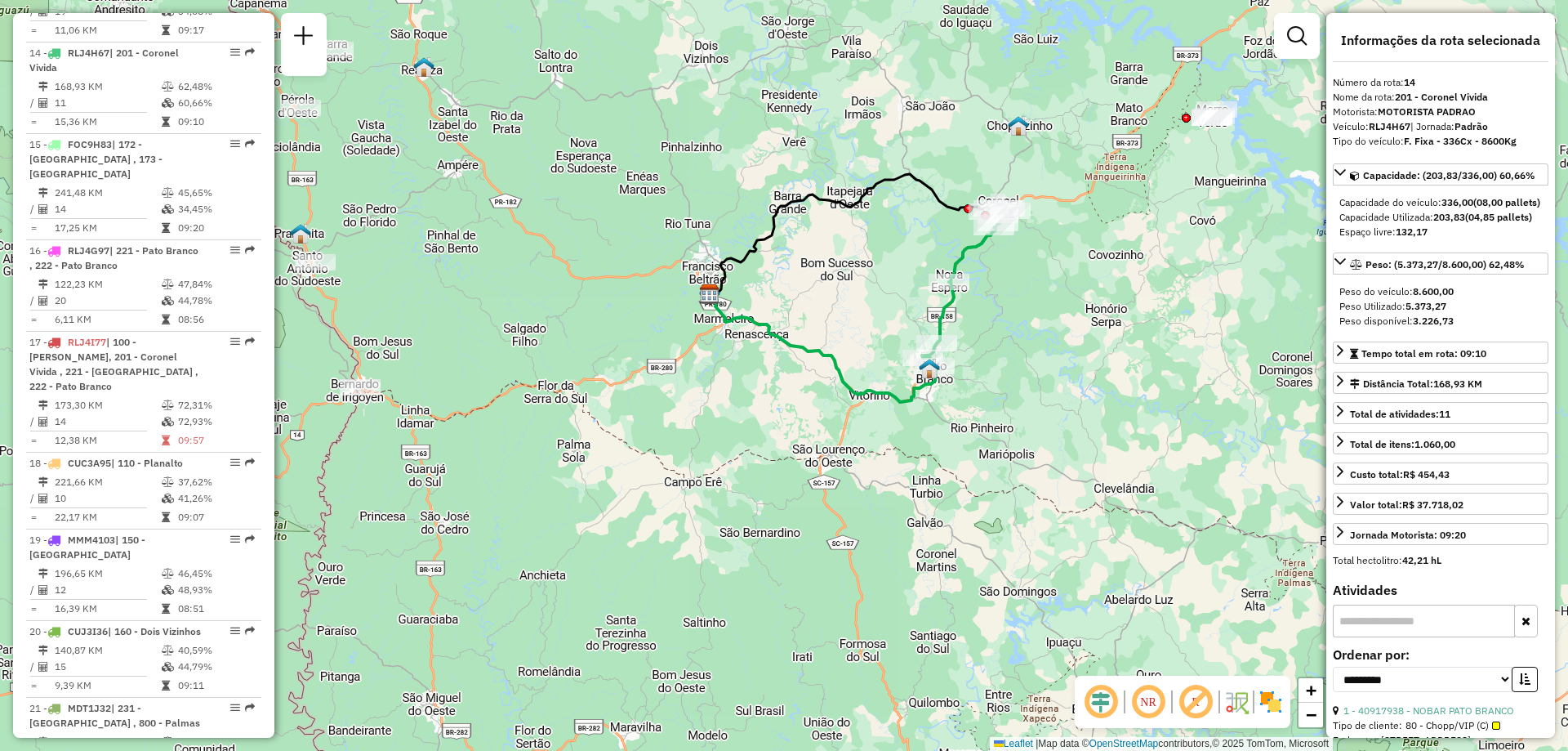
click at [1046, 263] on div "Janela de atendimento Grade de atendimento Capacidade Transportadoras Veículos …" at bounding box center [784, 375] width 1568 height 751
